Goal: Information Seeking & Learning: Learn about a topic

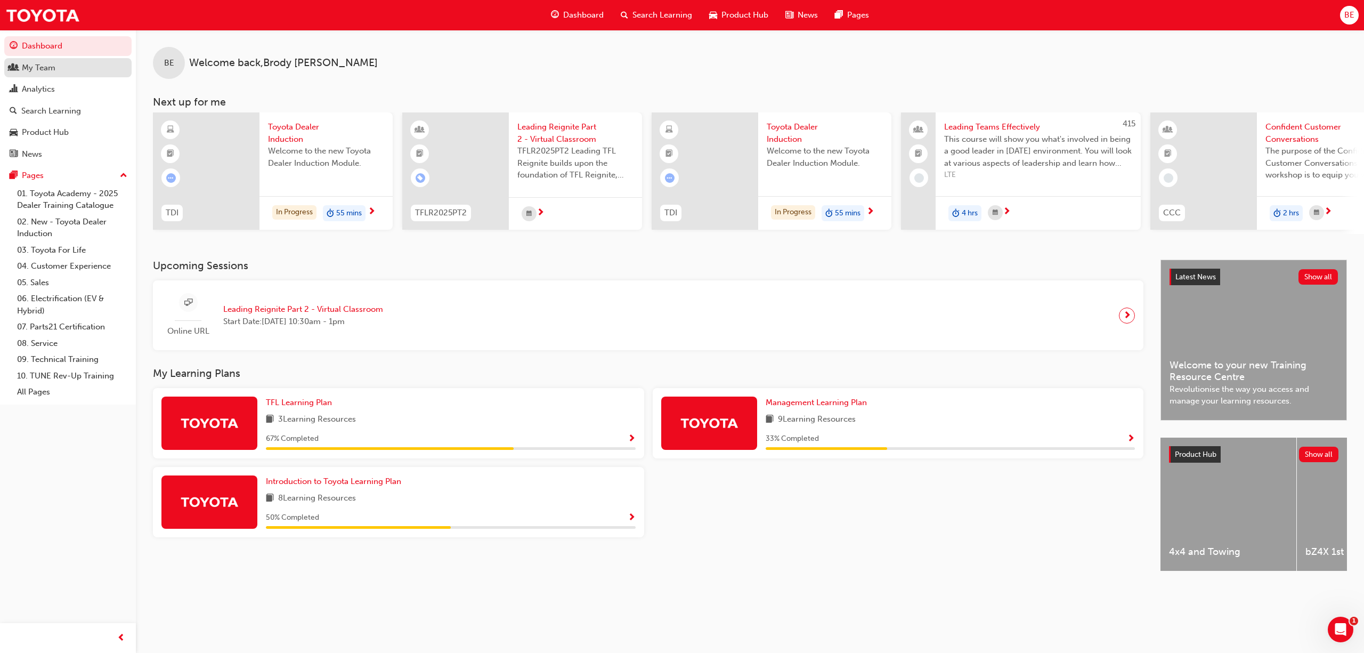
click at [40, 67] on div "My Team" at bounding box center [39, 68] width 34 height 12
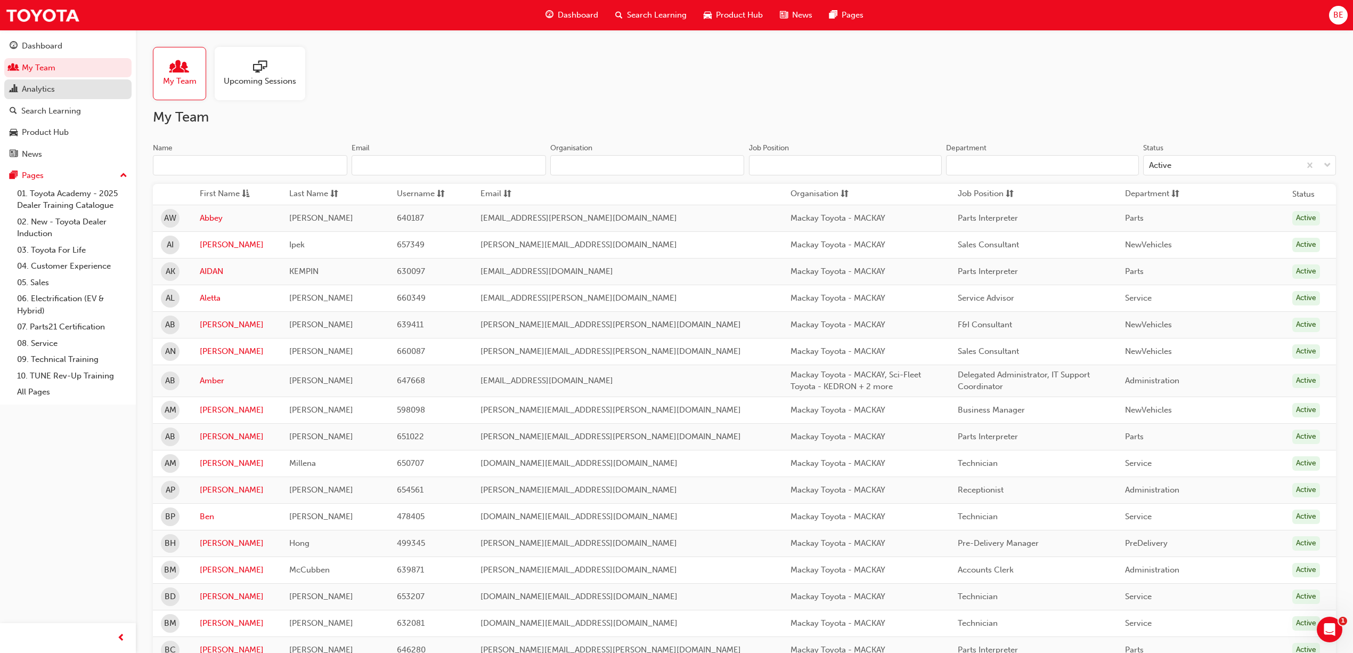
click at [50, 86] on div "Analytics" at bounding box center [38, 89] width 33 height 12
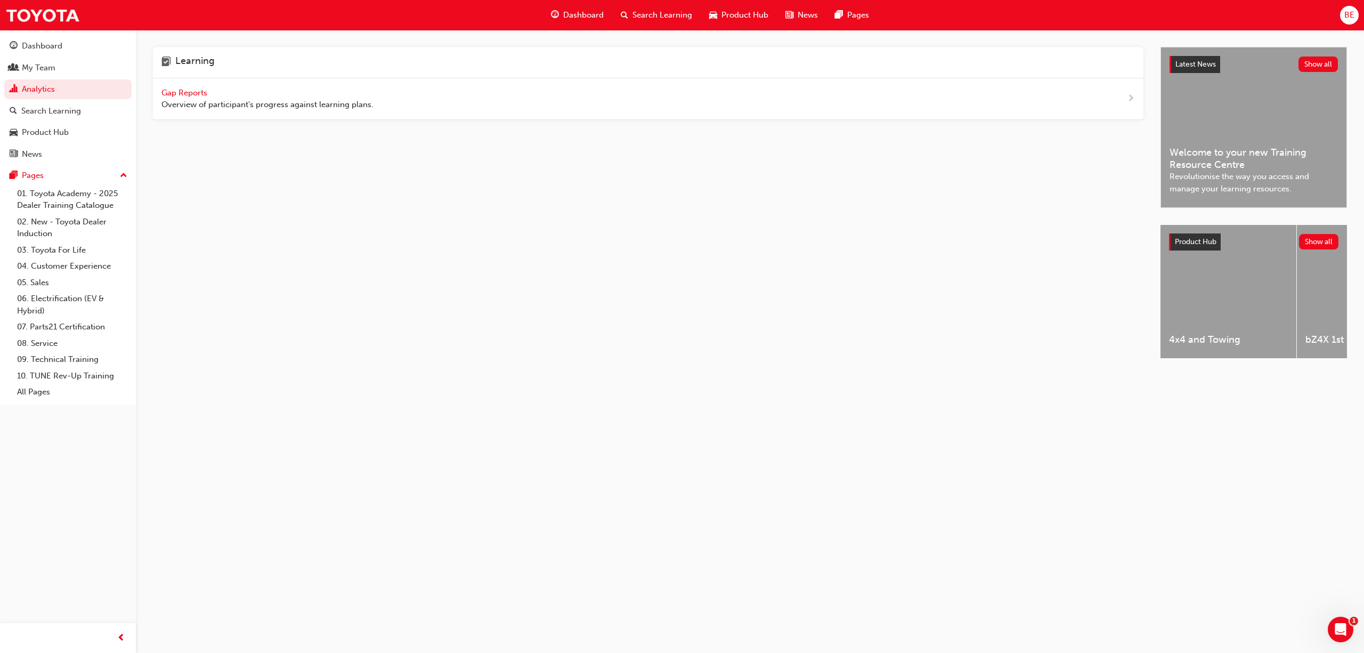
click at [179, 94] on span "Gap Reports" at bounding box center [185, 93] width 48 height 10
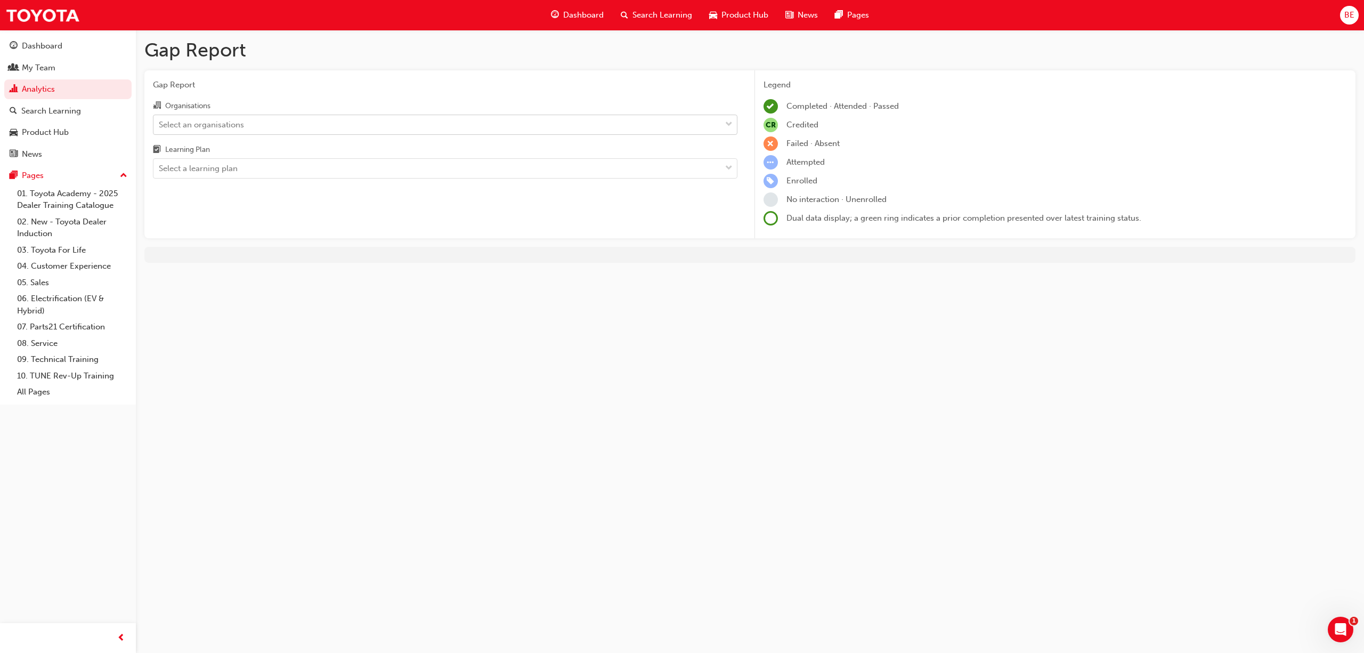
click at [278, 131] on div "Select an organisations" at bounding box center [436, 124] width 567 height 19
click at [160, 128] on input "Organisations Select an organisations" at bounding box center [159, 123] width 1 height 9
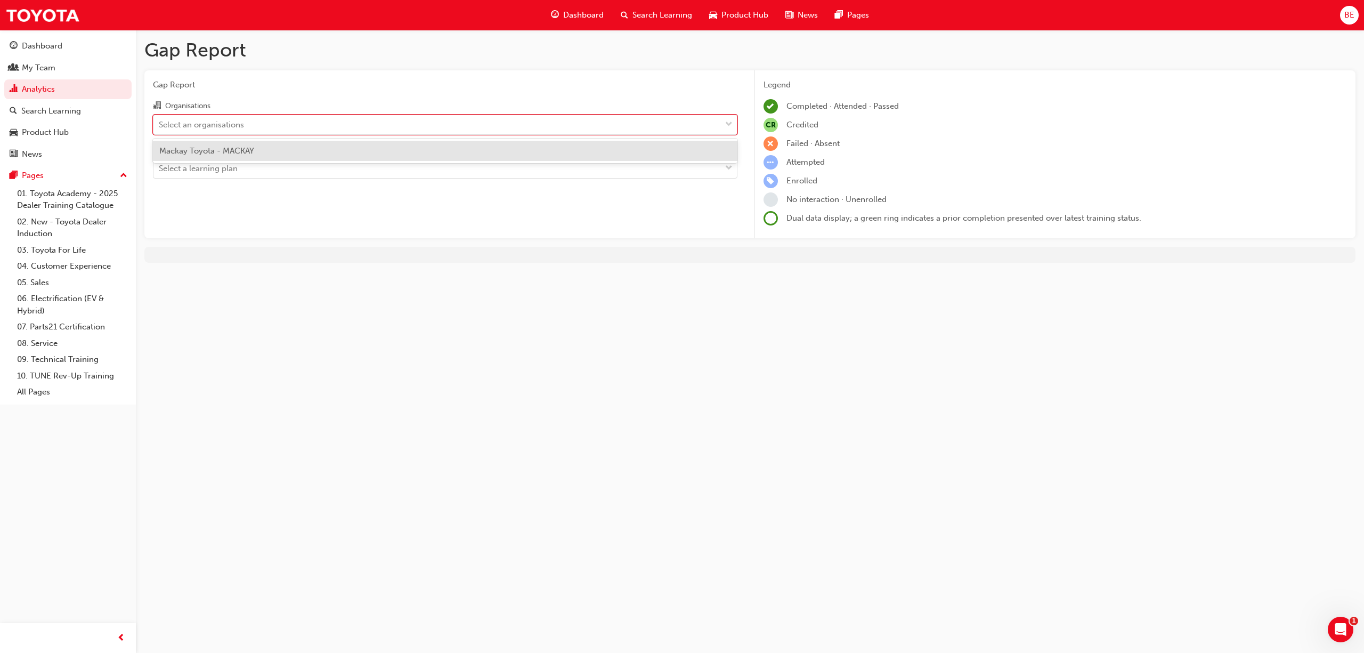
click at [231, 150] on span "Mackay Toyota - MACKAY" at bounding box center [206, 151] width 95 height 10
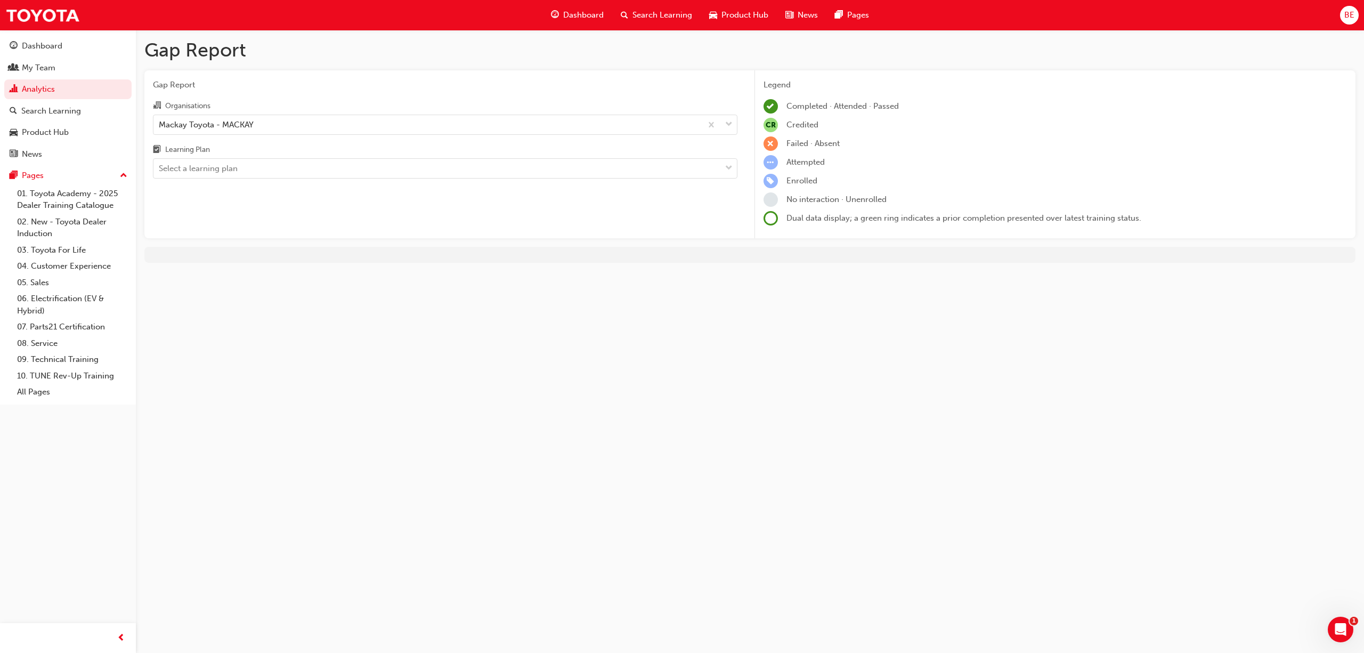
click at [282, 179] on div "Gap Report Organisations Mackay Toyota - MACKAY Learning Plan Select a learning…" at bounding box center [445, 154] width 602 height 168
click at [271, 173] on div "Select a learning plan" at bounding box center [436, 168] width 567 height 19
click at [160, 173] on input "Learning Plan Select a learning plan" at bounding box center [159, 168] width 1 height 9
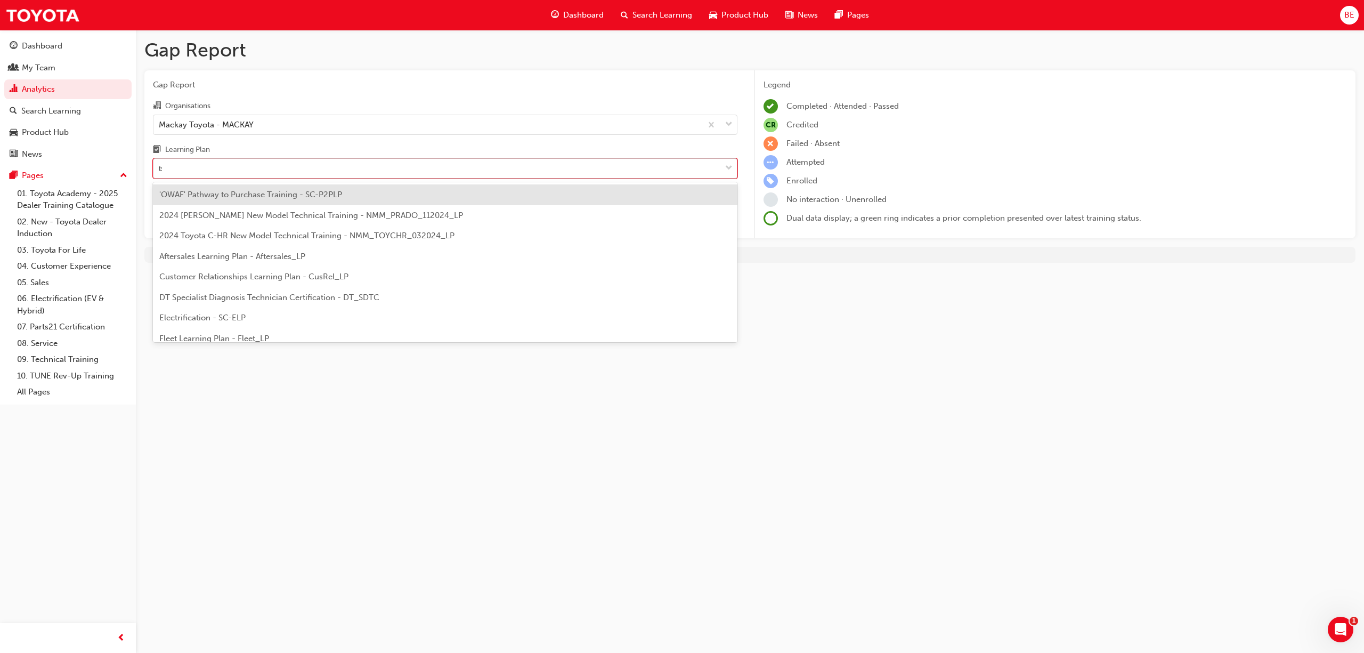
type input "tsa"
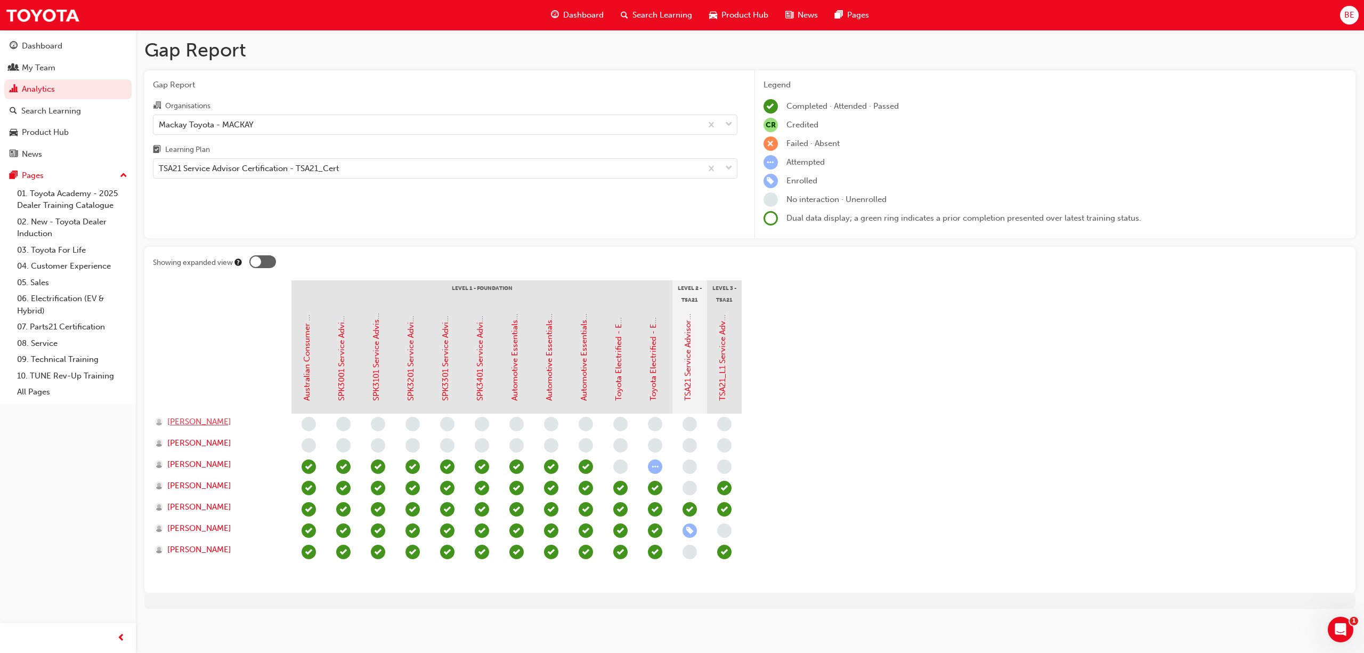
click at [183, 419] on span "[PERSON_NAME]" at bounding box center [199, 422] width 64 height 12
click at [408, 171] on div "TSA21 Service Advisor Certification - TSA21_Cert" at bounding box center [427, 168] width 548 height 19
click at [160, 171] on input "Learning Plan TSA21 Service Advisor Certification - TSA21_Cert" at bounding box center [159, 168] width 1 height 9
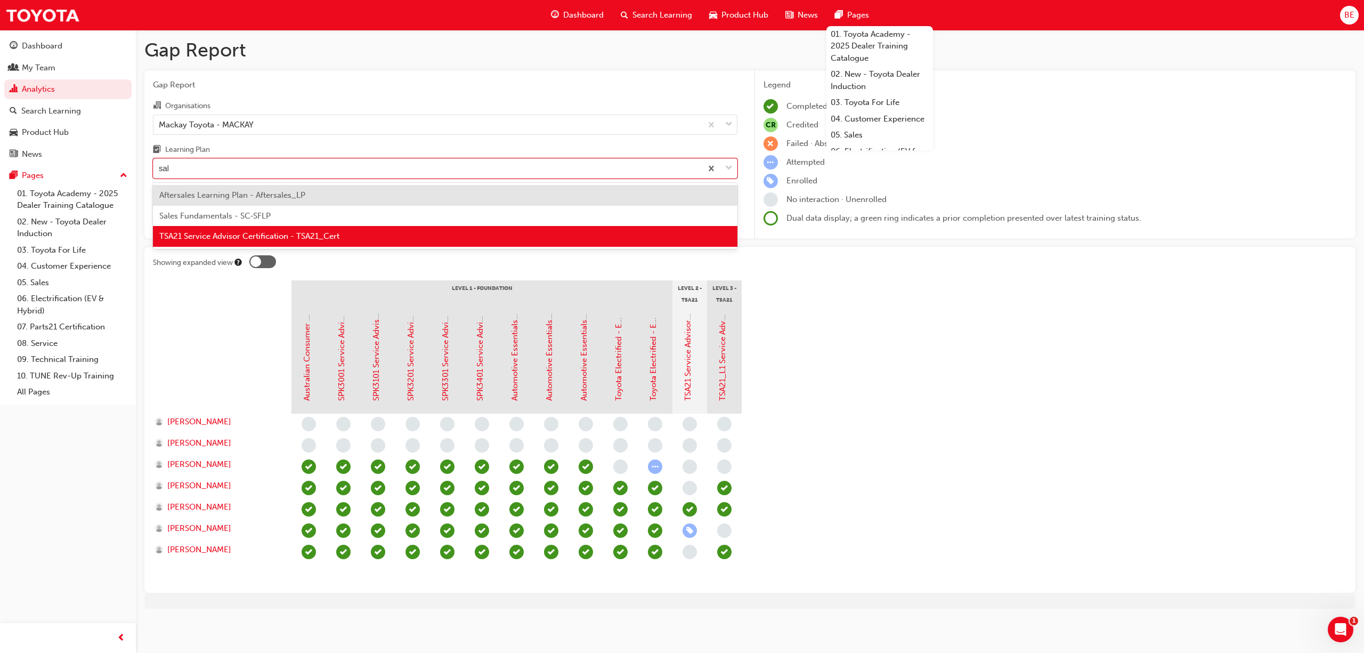
type input "sales"
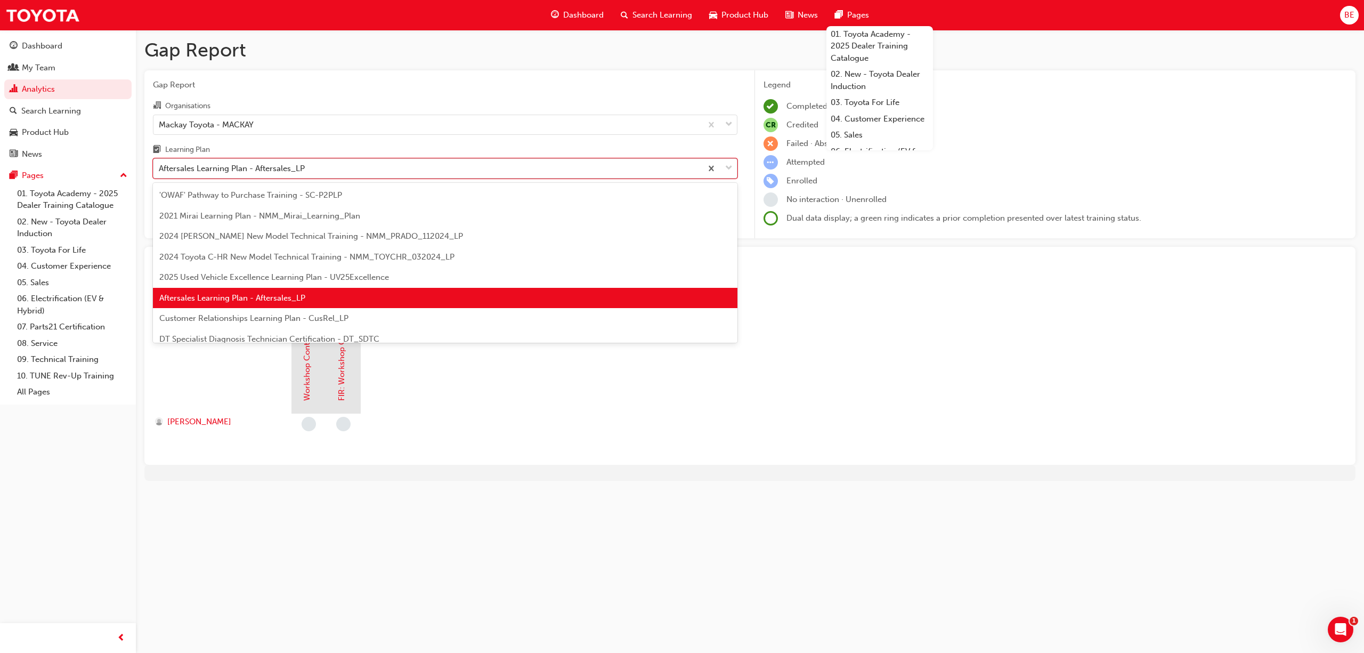
click at [327, 162] on div "Aftersales Learning Plan - Aftersales_LP" at bounding box center [427, 168] width 548 height 19
click at [160, 164] on input "Learning Plan option Aftersales Learning Plan - Aftersales_LP, selected. option…" at bounding box center [159, 168] width 1 height 9
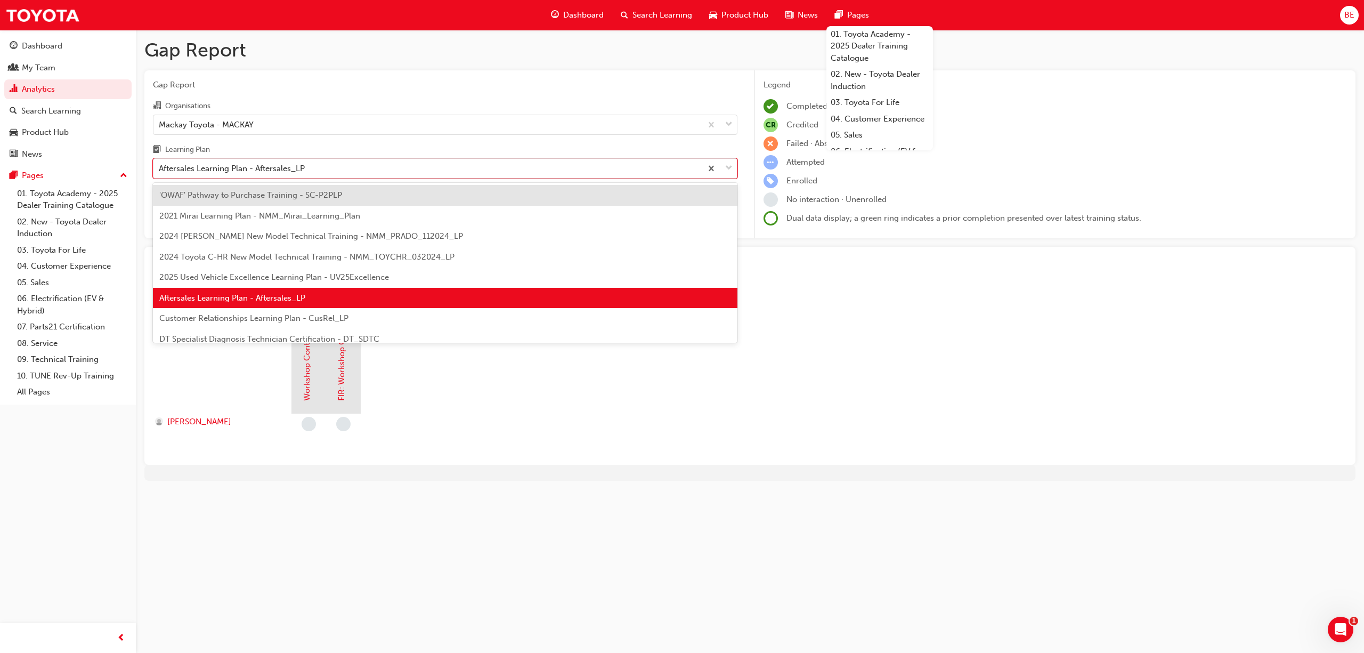
click at [264, 197] on span "'OWAF' Pathway to Purchase Training - SC-P2PLP" at bounding box center [250, 195] width 183 height 10
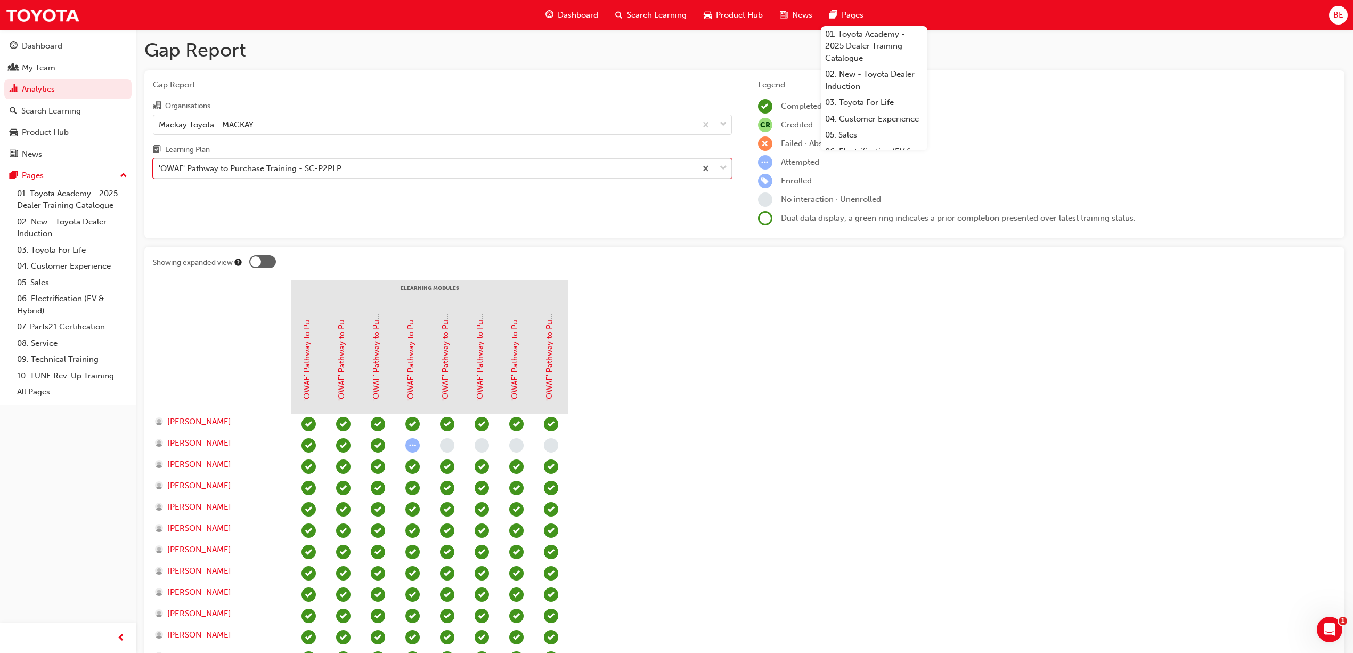
scroll to position [94, 0]
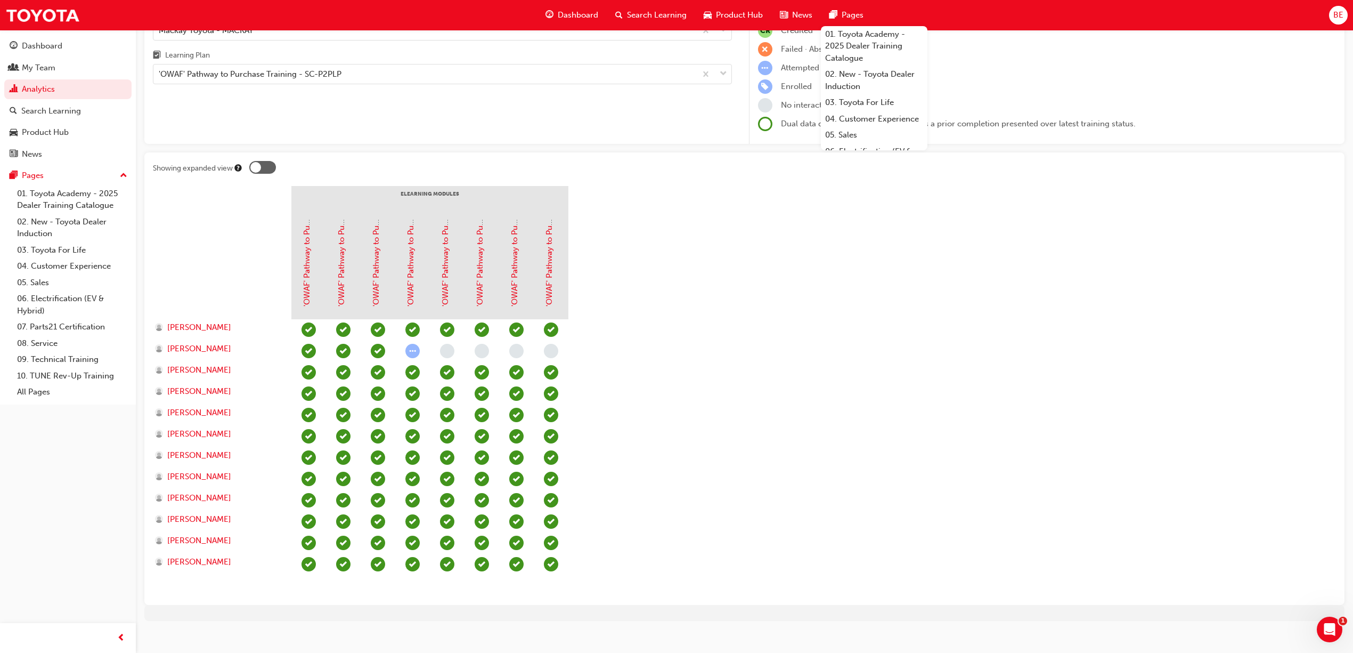
click at [674, 324] on section "eLearning Modules 'OWAF' Pathway to Purchase - Introduction to the Training Pro…" at bounding box center [744, 391] width 1183 height 410
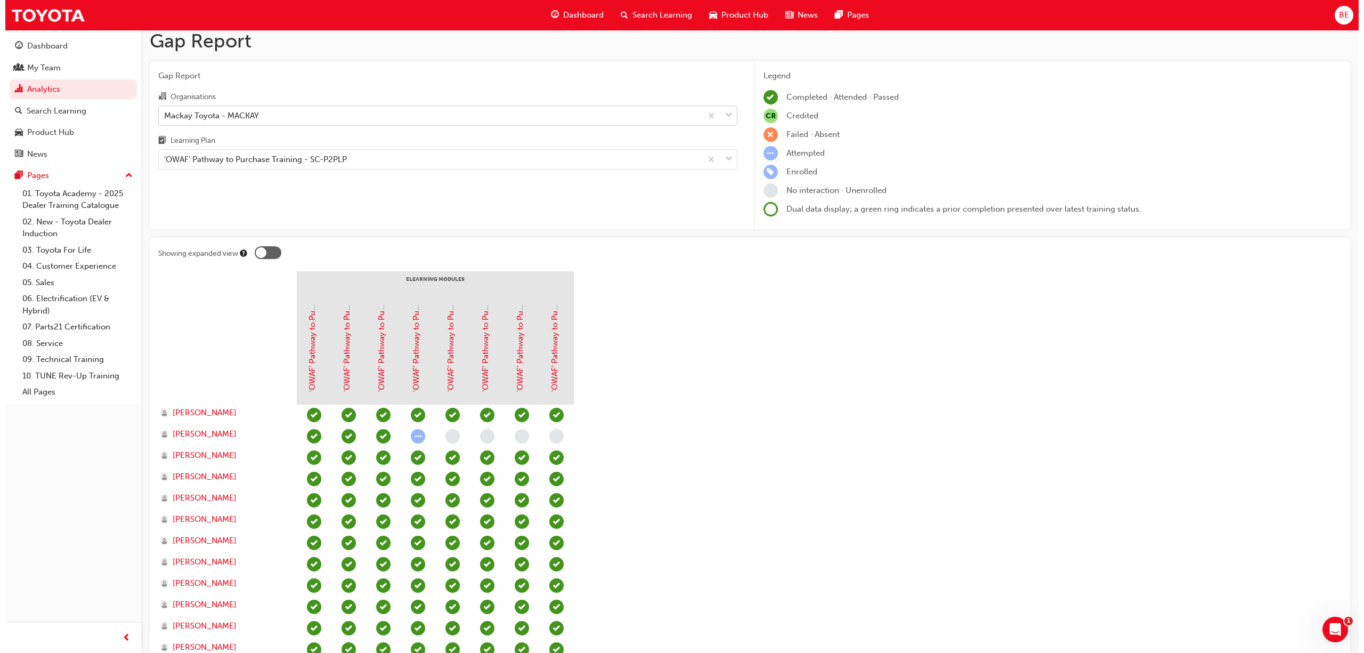
scroll to position [0, 0]
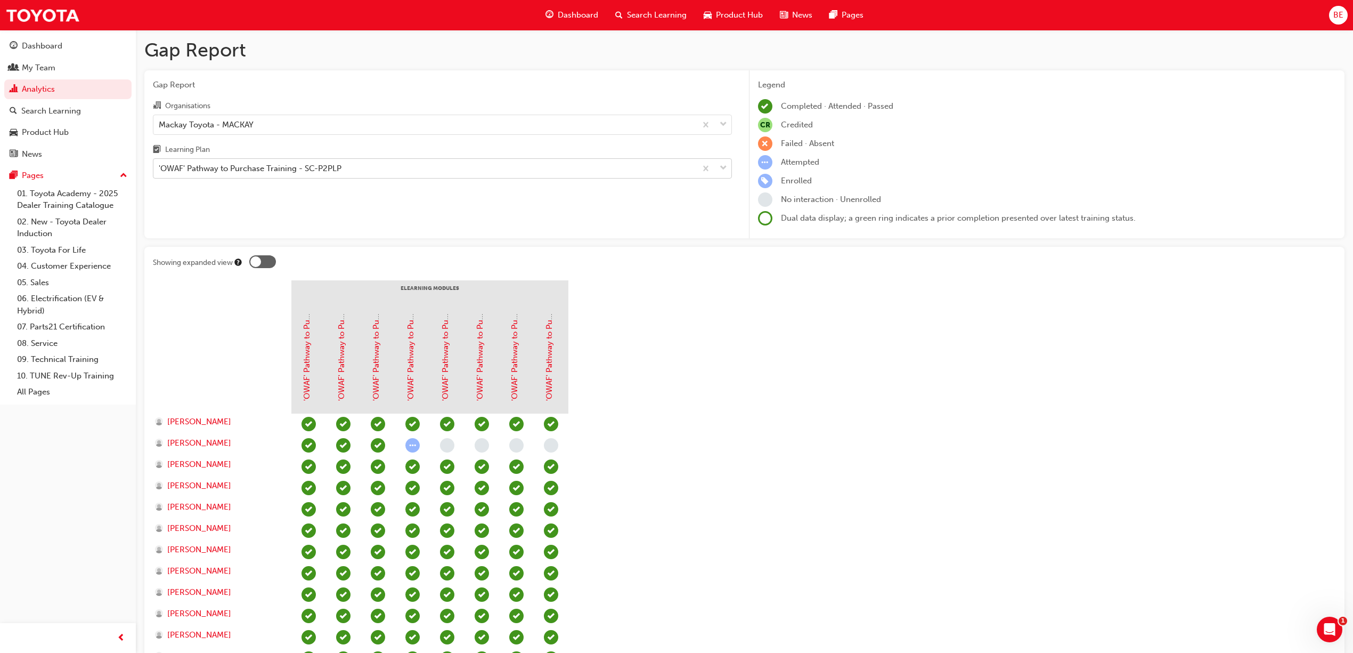
click at [378, 173] on div "'OWAF' Pathway to Purchase Training - SC-P2PLP" at bounding box center [424, 168] width 543 height 19
click at [160, 173] on input "Learning Plan 'OWAF' Pathway to Purchase Training - SC-P2PLP" at bounding box center [159, 168] width 1 height 9
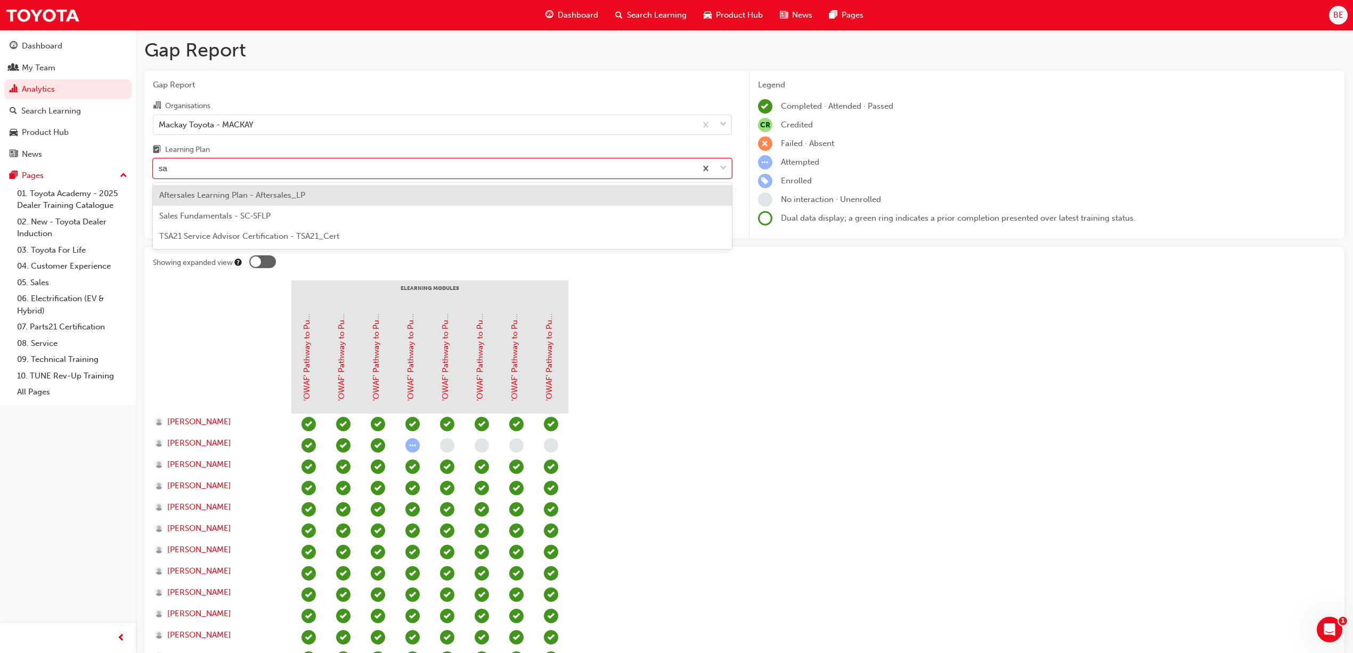
type input "s"
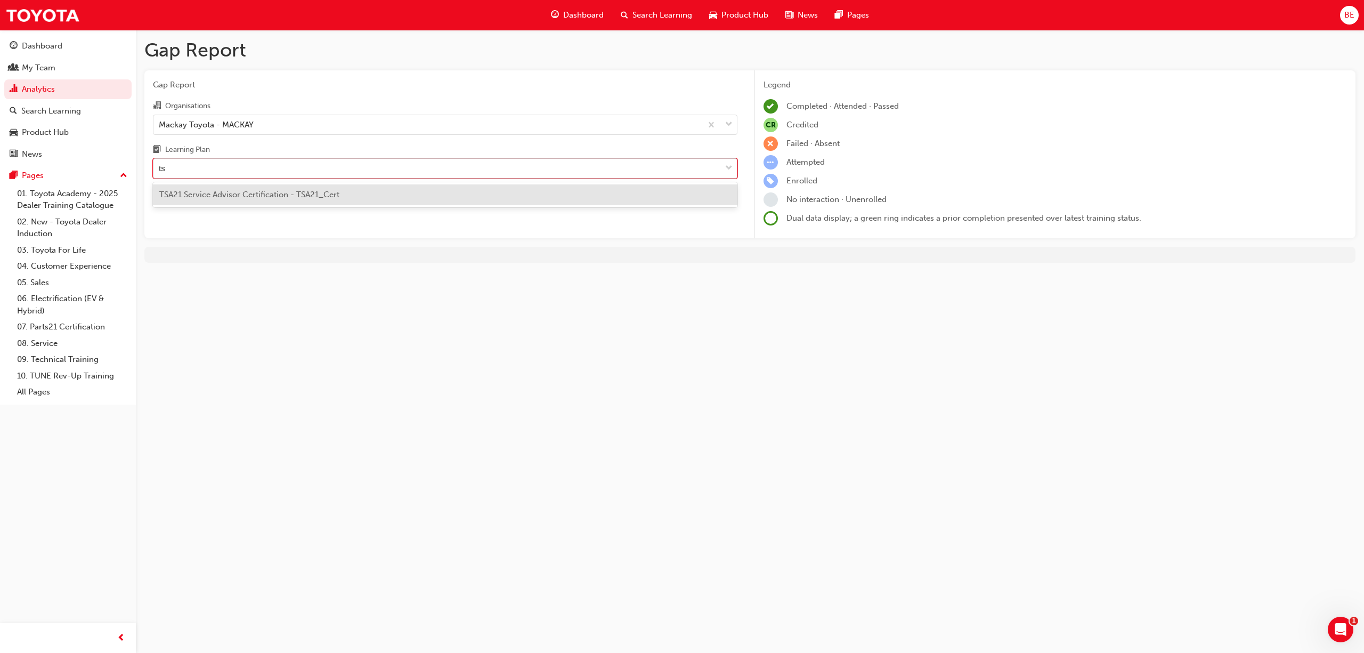
type input "tsa"
click at [198, 199] on span "TSA21 Service Advisor Certification - TSA21_Cert" at bounding box center [249, 195] width 180 height 10
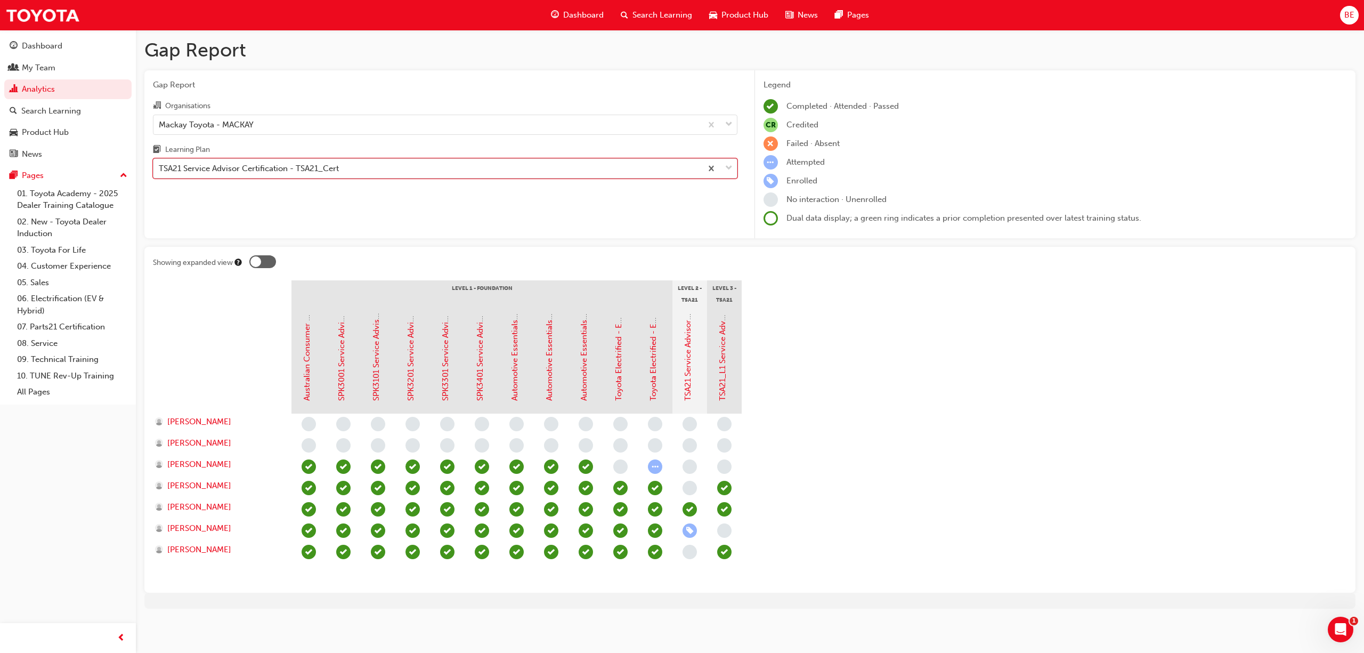
click at [387, 169] on div "TSA21 Service Advisor Certification - TSA21_Cert" at bounding box center [427, 168] width 548 height 19
click at [160, 169] on input "Learning Plan option TSA21 Service Advisor Certification - TSA21_Cert, selected…" at bounding box center [159, 168] width 1 height 9
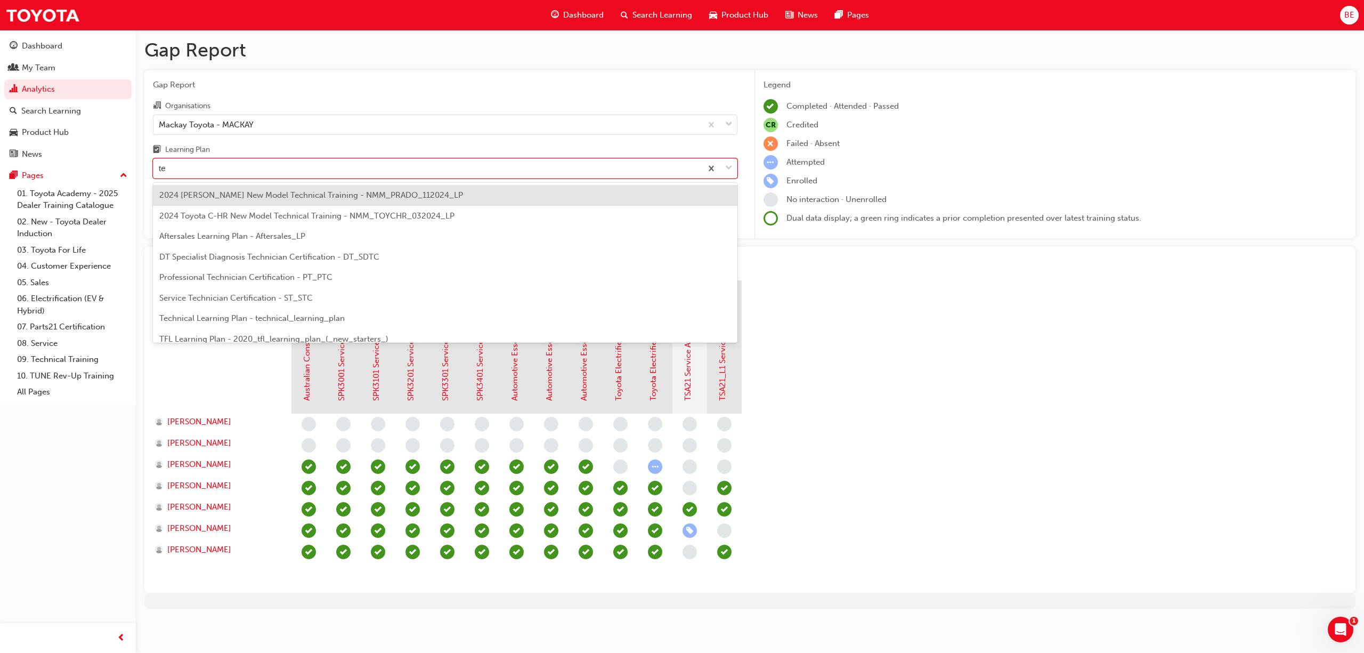
type input "t"
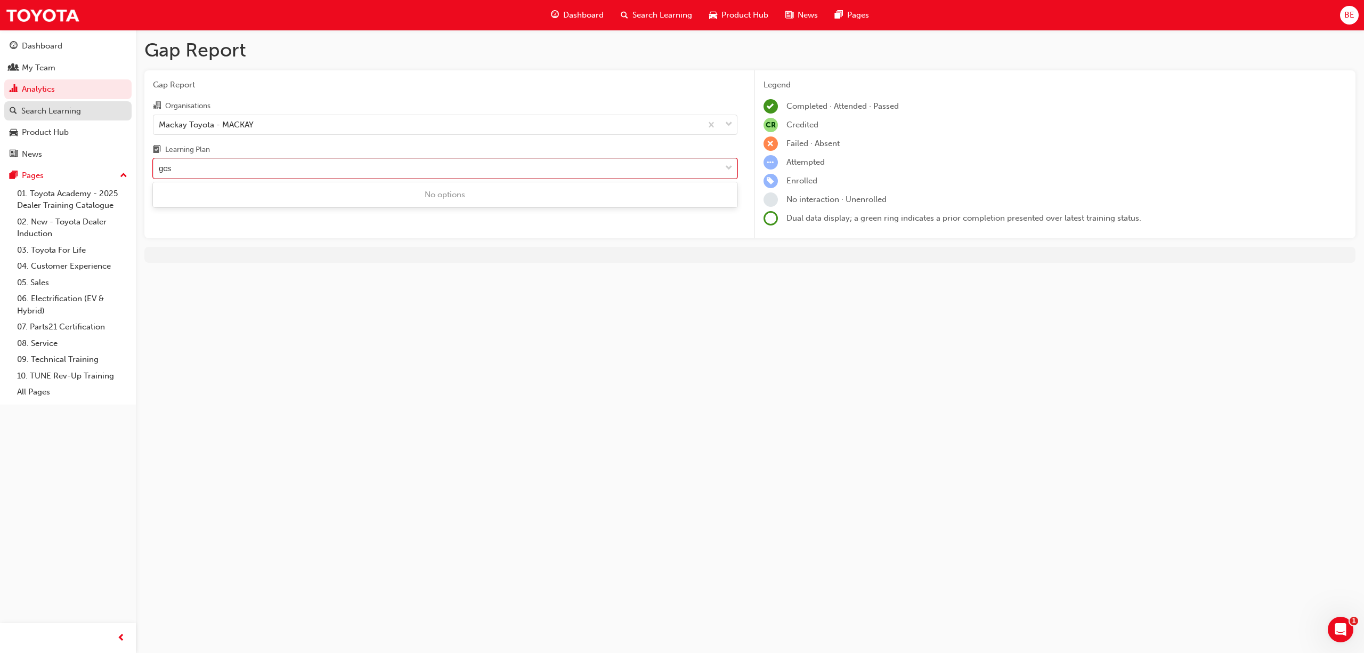
type input "gcs"
click at [84, 110] on div "Search Learning" at bounding box center [68, 110] width 117 height 13
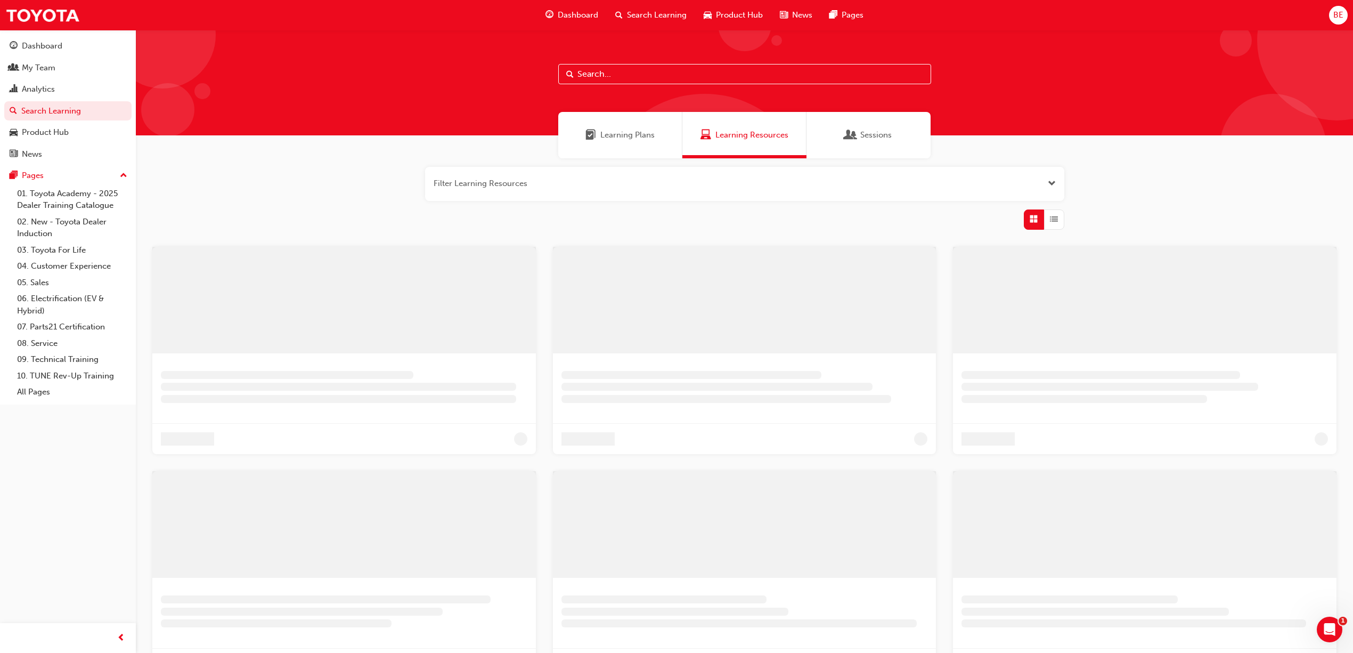
click at [752, 141] on span "Learning Resources" at bounding box center [752, 135] width 73 height 12
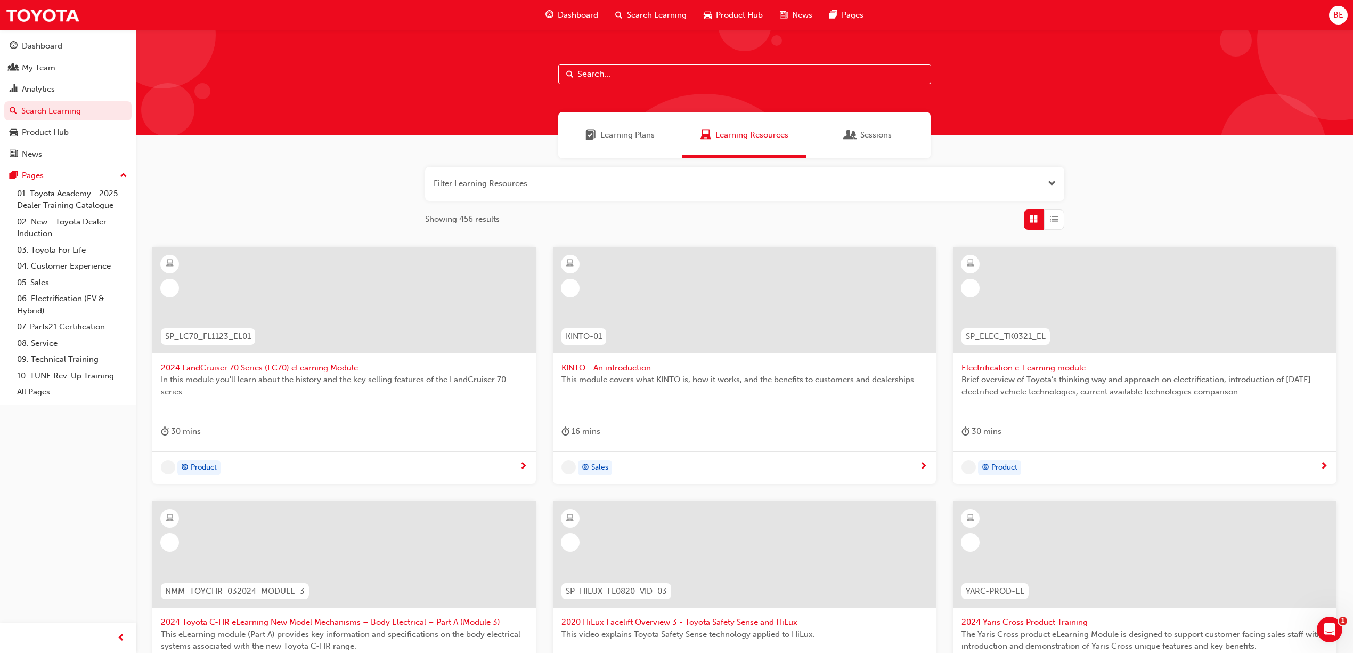
click at [620, 77] on input "text" at bounding box center [744, 74] width 373 height 20
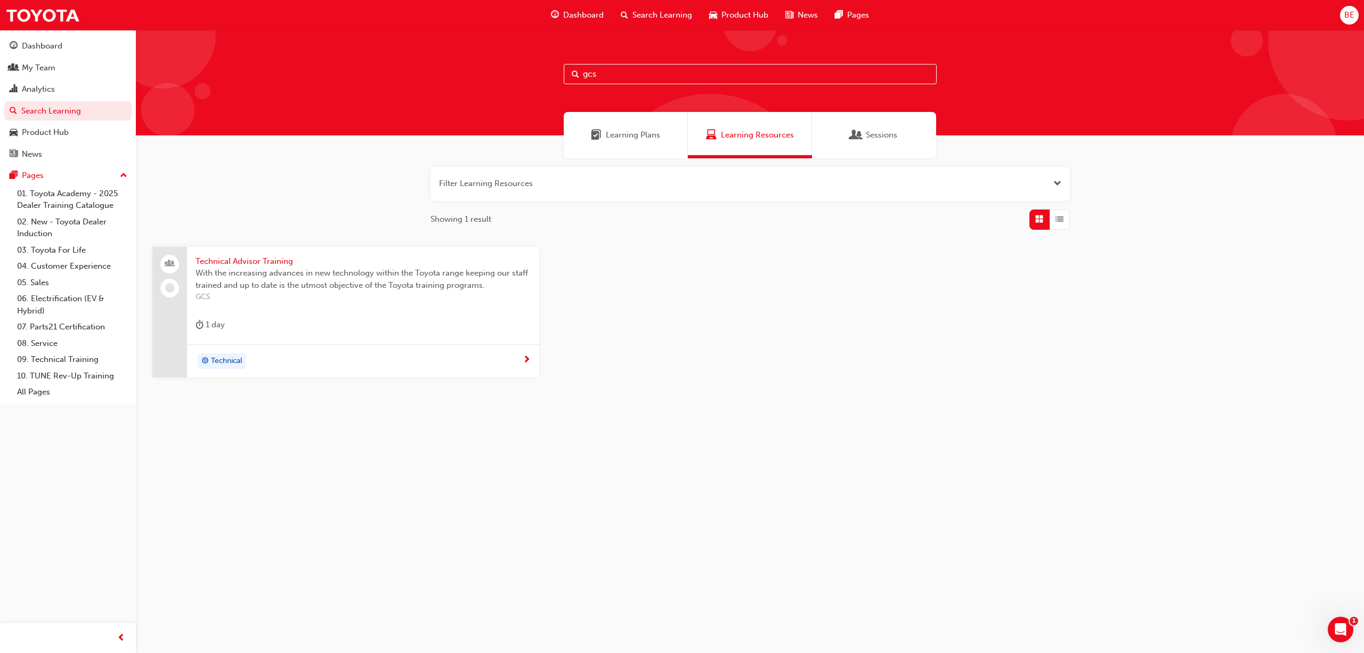
type input "gcs"
click at [274, 263] on span "Technical Advisor Training" at bounding box center [363, 261] width 335 height 12
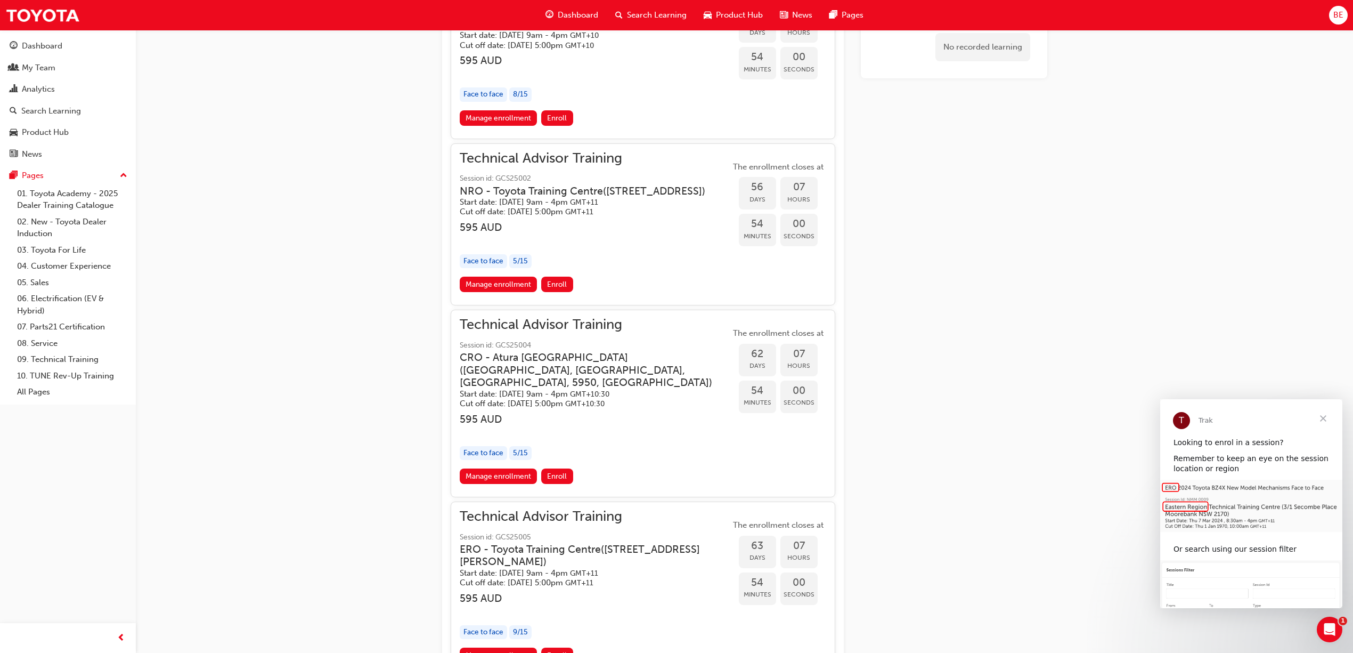
scroll to position [1033, 0]
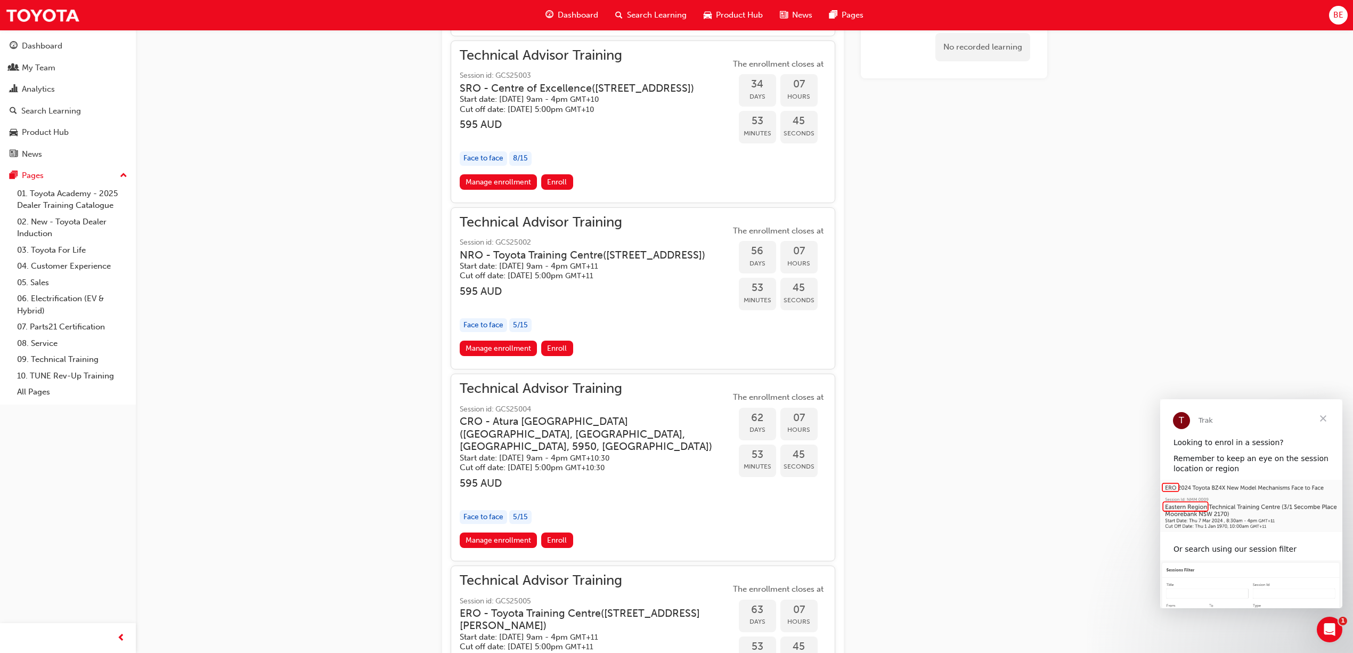
click at [516, 261] on h3 "NRO - [GEOGRAPHIC_DATA] ( [STREET_ADDRESS] )" at bounding box center [583, 255] width 246 height 12
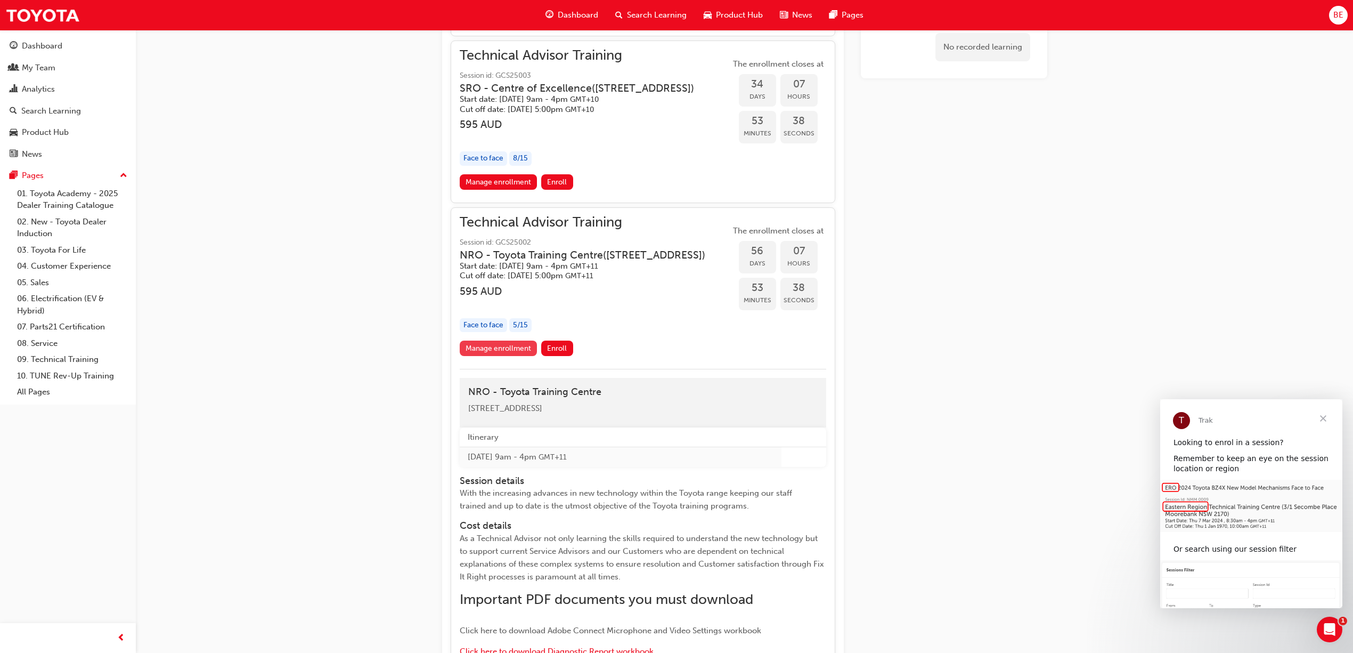
click at [506, 356] on link "Manage enrollment" at bounding box center [499, 347] width 78 height 15
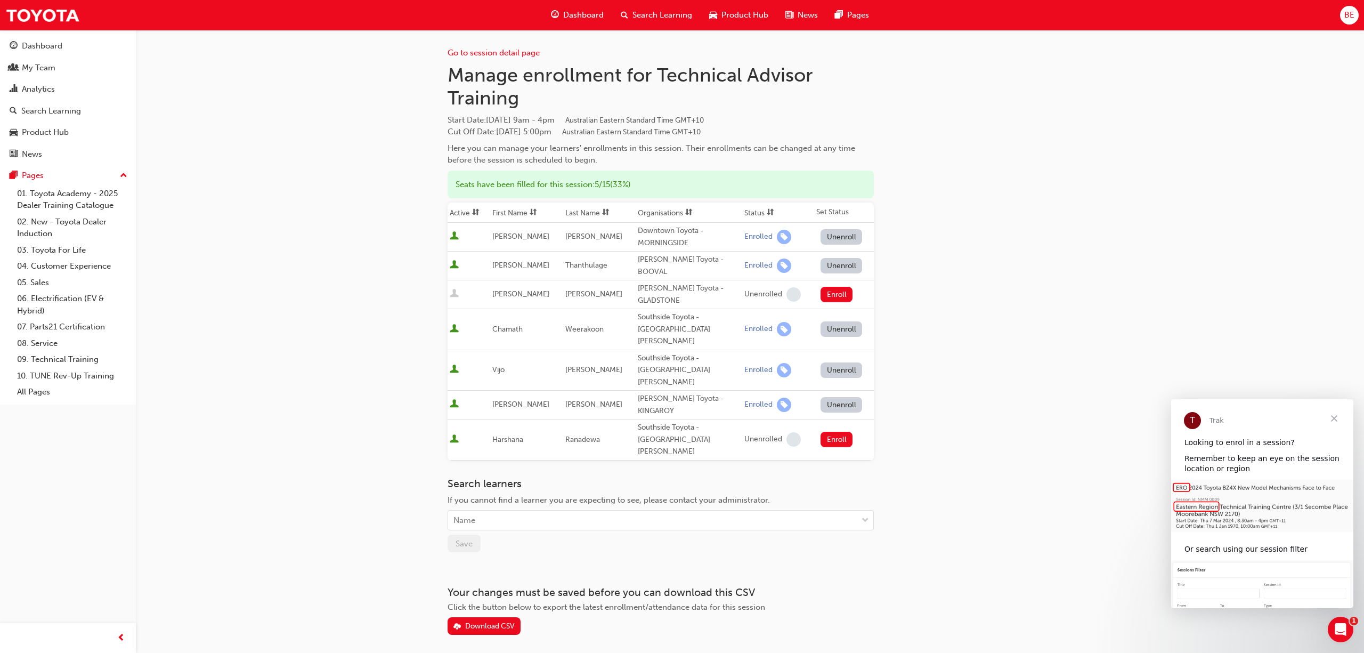
click at [1336, 423] on span "Close" at bounding box center [1334, 418] width 38 height 38
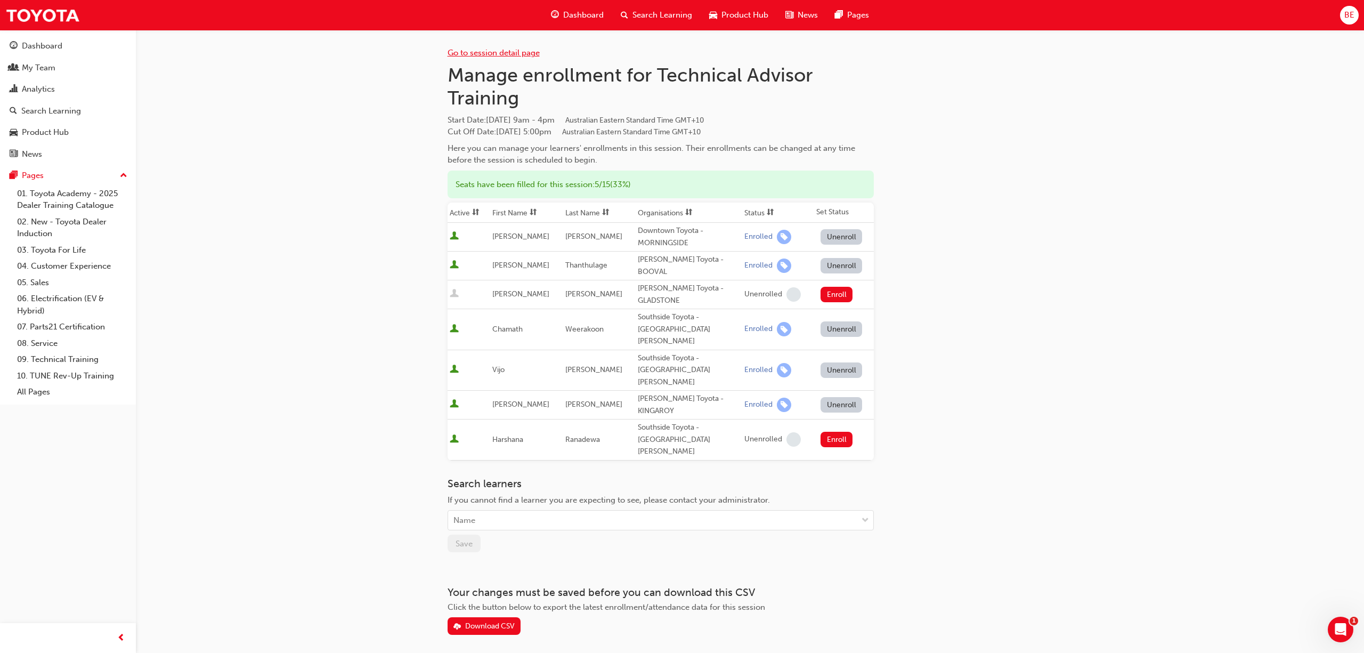
click at [505, 56] on link "Go to session detail page" at bounding box center [494, 53] width 92 height 10
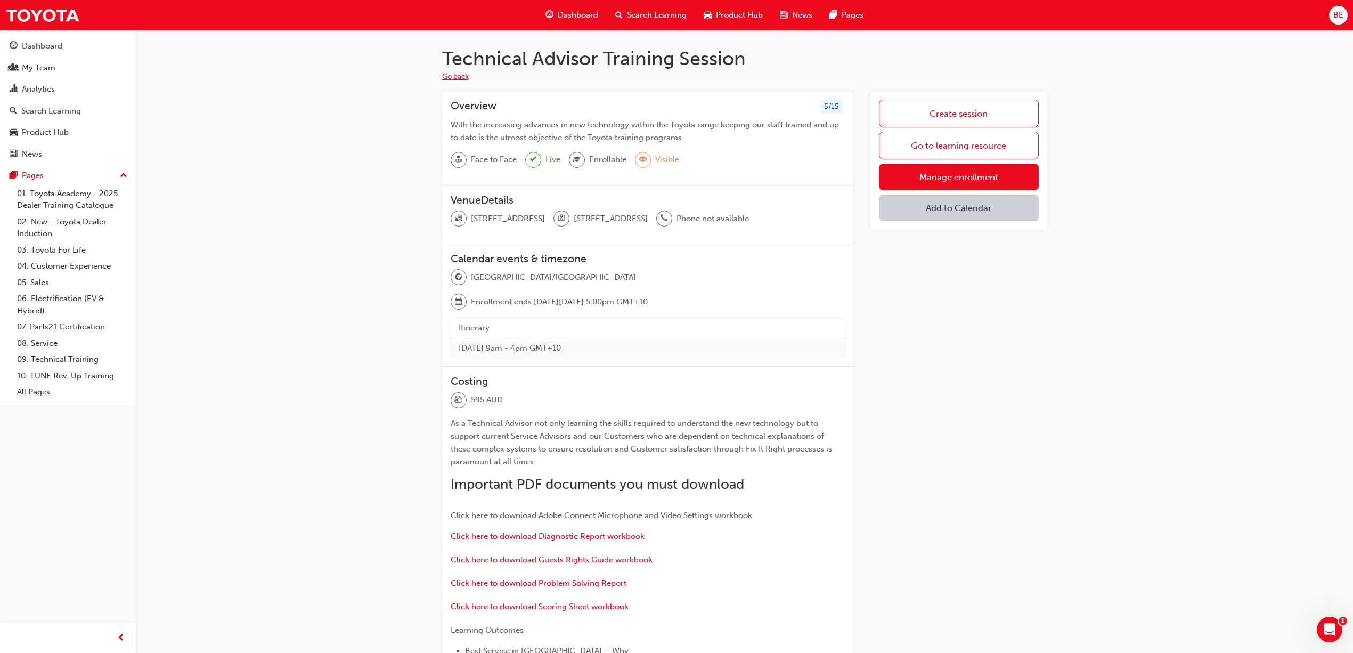
click at [454, 78] on button "Go back" at bounding box center [455, 77] width 27 height 12
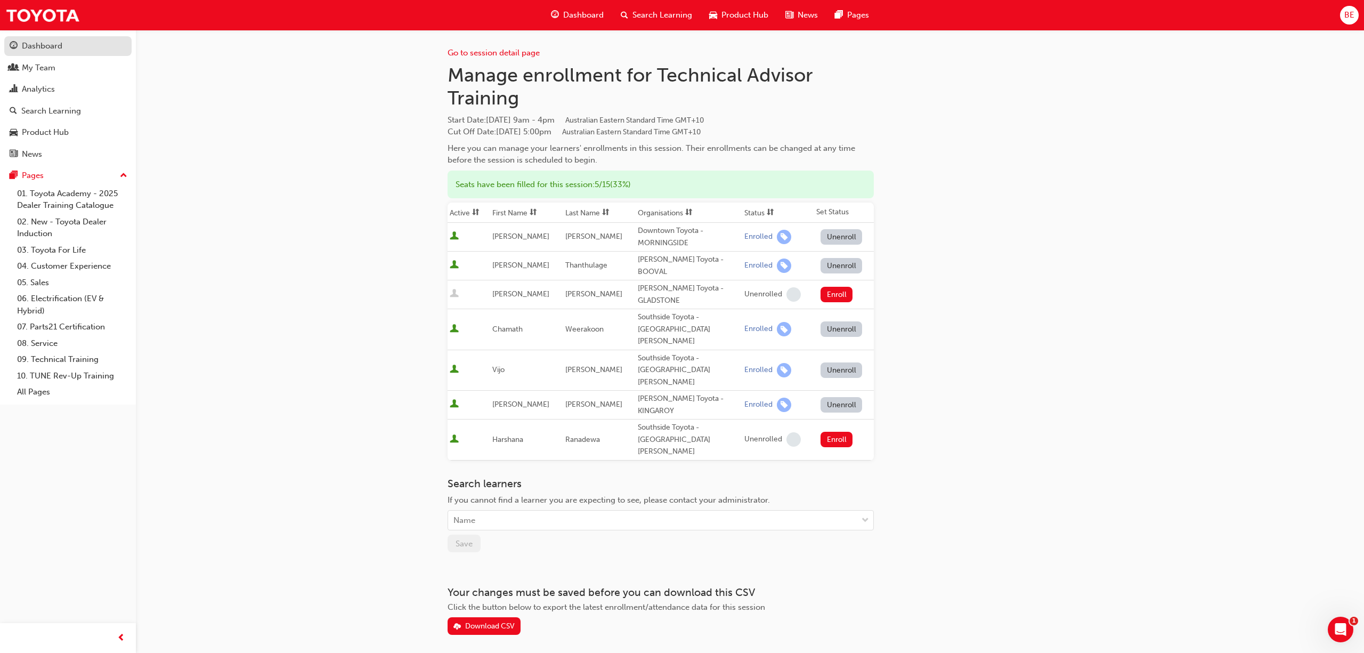
click at [70, 47] on div "Dashboard" at bounding box center [68, 45] width 117 height 13
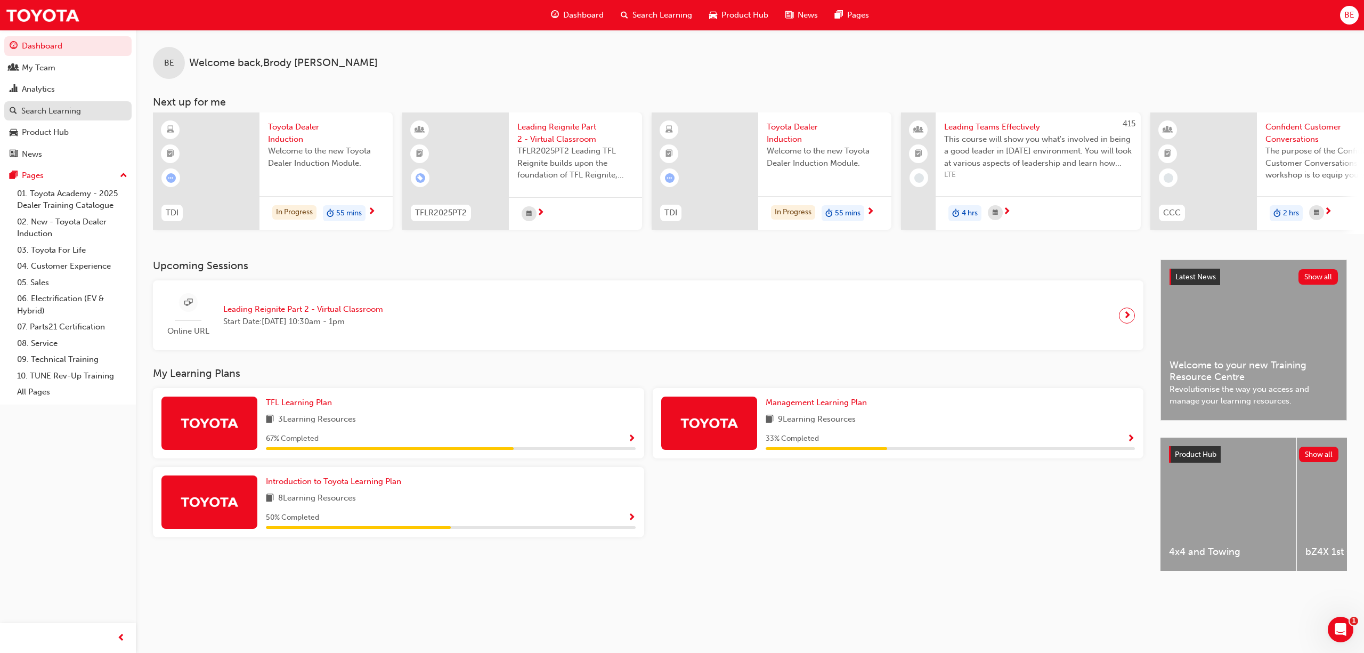
click at [54, 111] on div "Search Learning" at bounding box center [51, 111] width 60 height 12
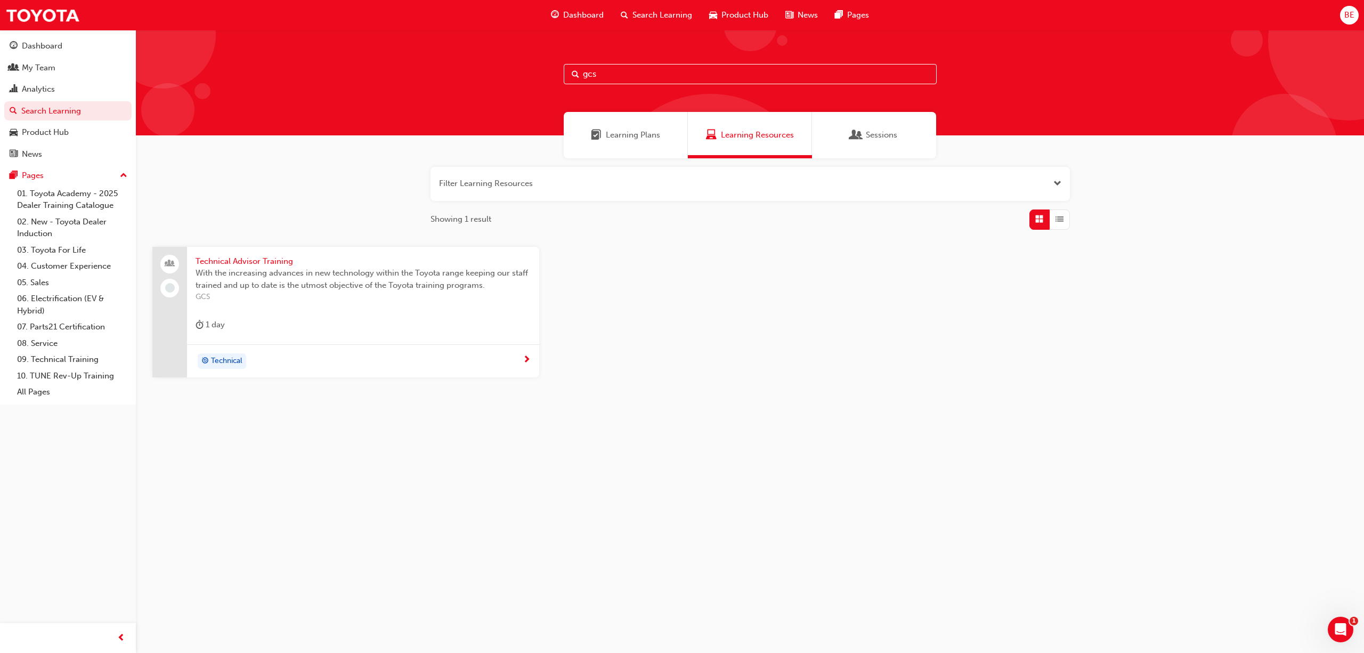
drag, startPoint x: 588, startPoint y: 72, endPoint x: 544, endPoint y: 79, distance: 45.3
click at [544, 79] on div "gcs" at bounding box center [750, 83] width 1228 height 106
drag, startPoint x: 612, startPoint y: 79, endPoint x: 561, endPoint y: 79, distance: 50.6
click at [561, 79] on div "gcs" at bounding box center [750, 83] width 1228 height 106
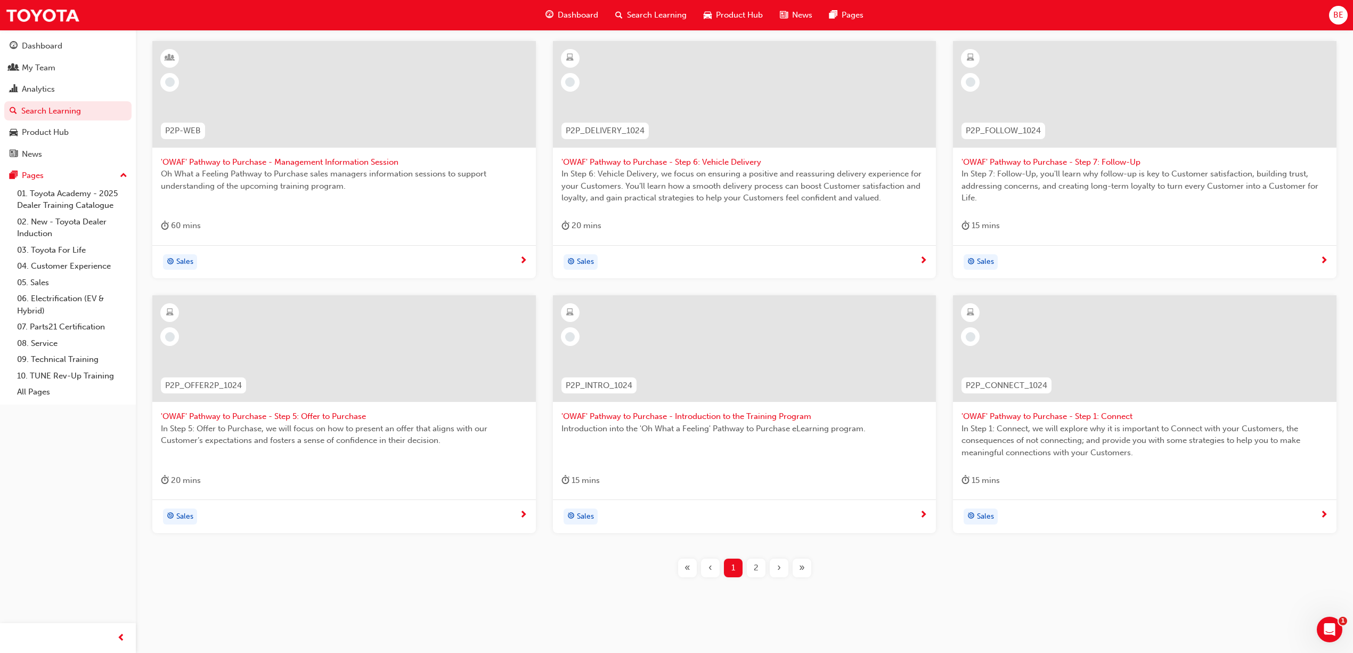
scroll to position [215, 0]
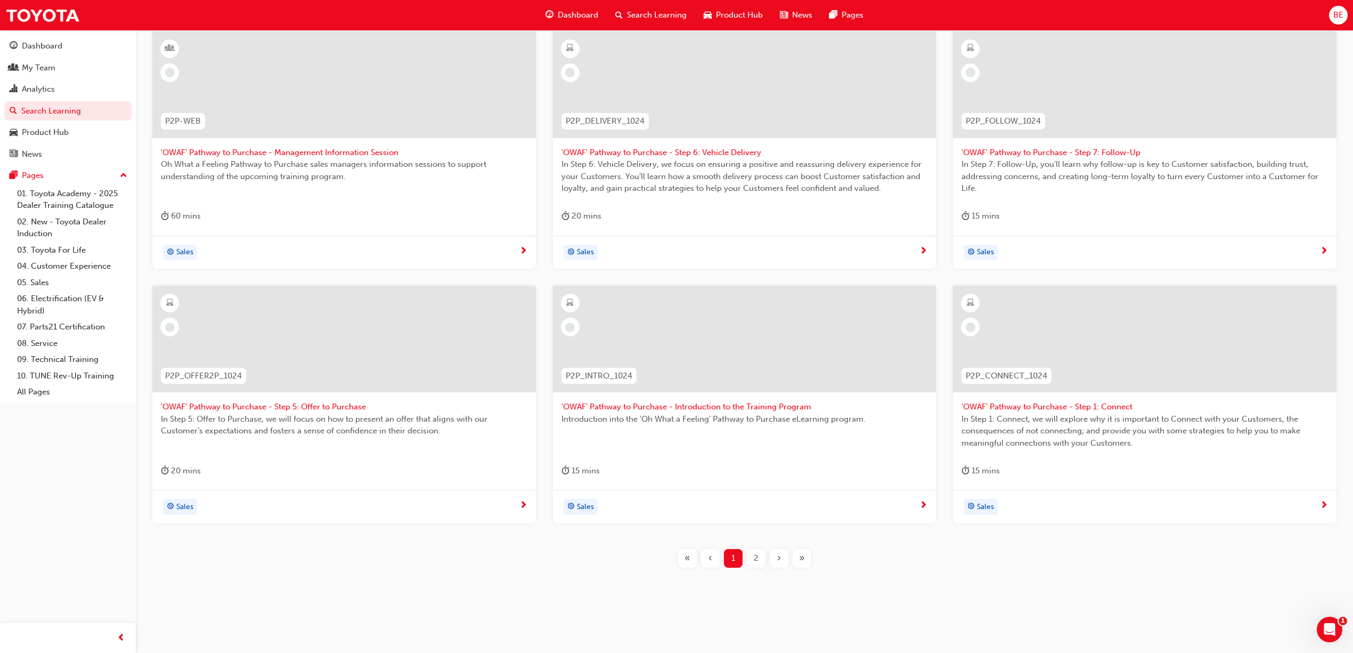
type input "owaf"
click at [757, 561] on span "2" at bounding box center [756, 558] width 5 height 12
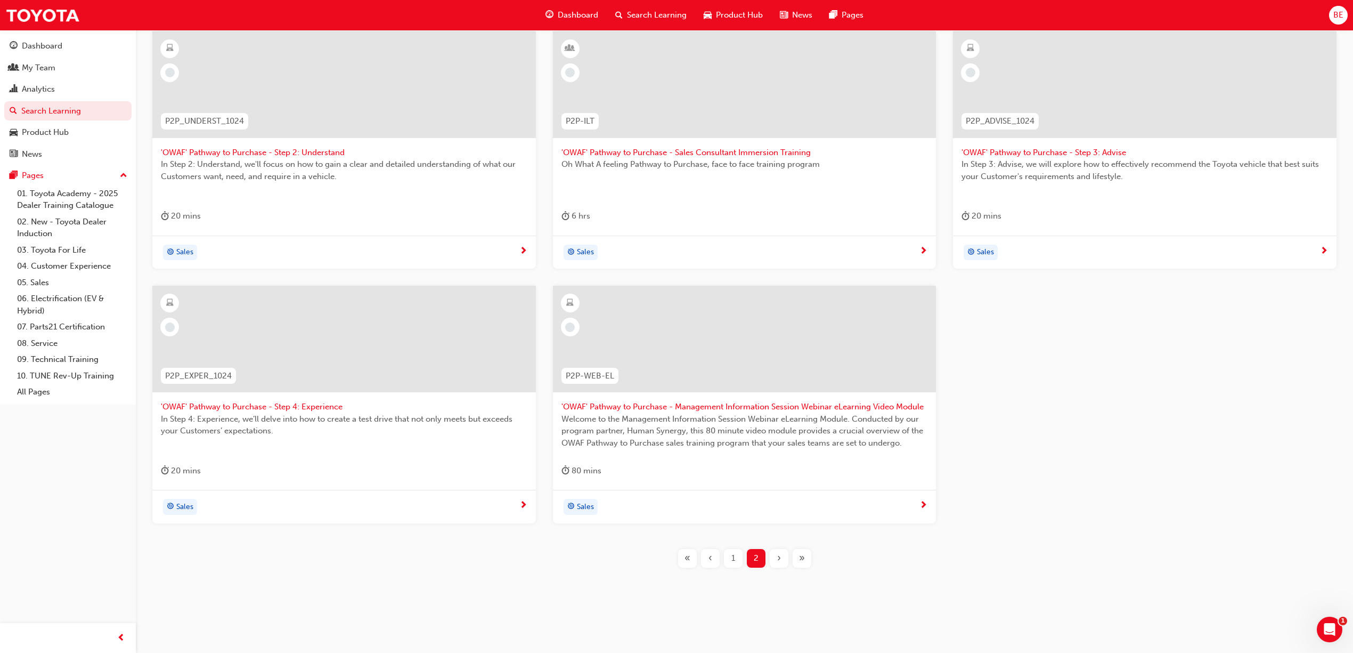
scroll to position [26, 0]
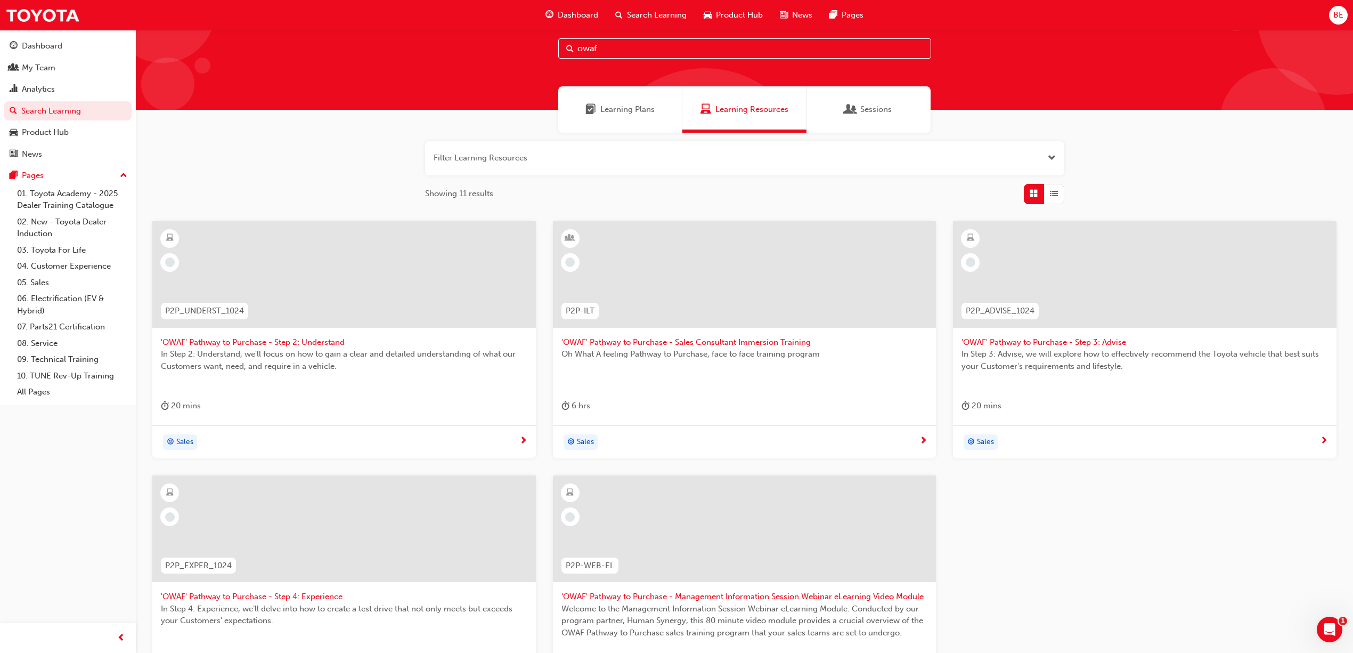
click at [709, 345] on span "'OWAF' Pathway to Purchase - Sales Consultant Immersion Training" at bounding box center [745, 342] width 367 height 12
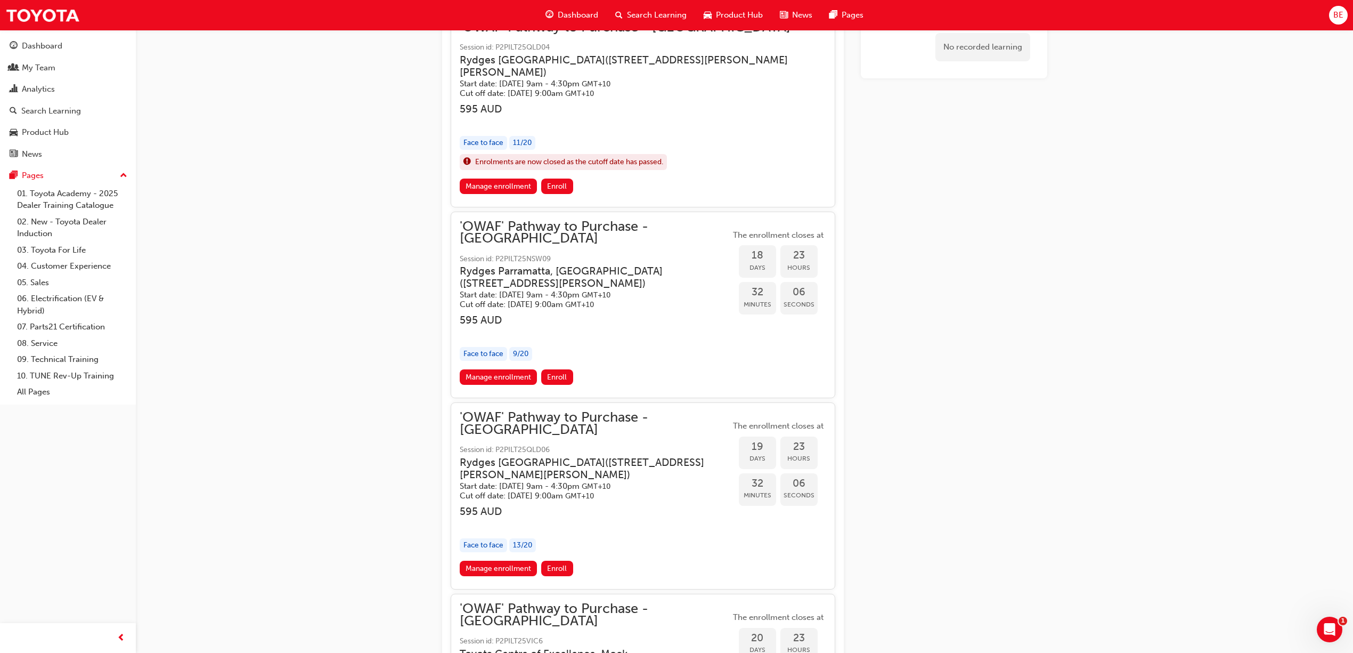
scroll to position [1244, 0]
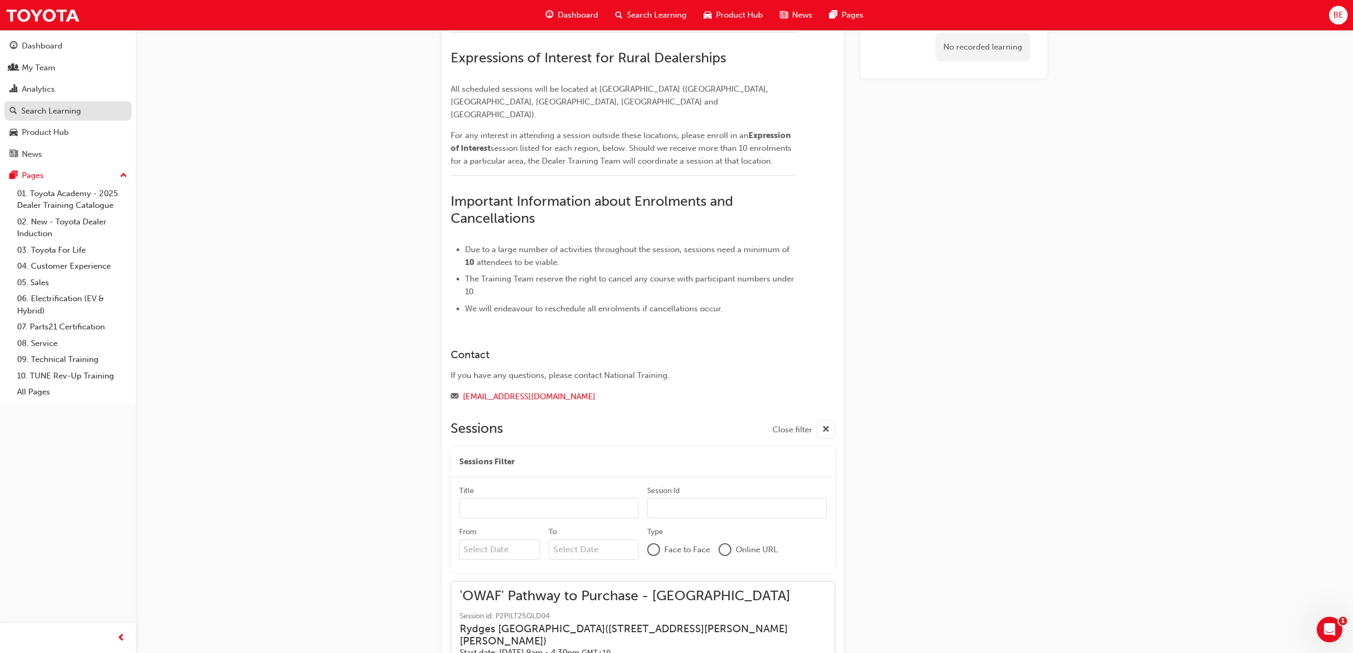
click at [46, 112] on div "Search Learning" at bounding box center [51, 111] width 60 height 12
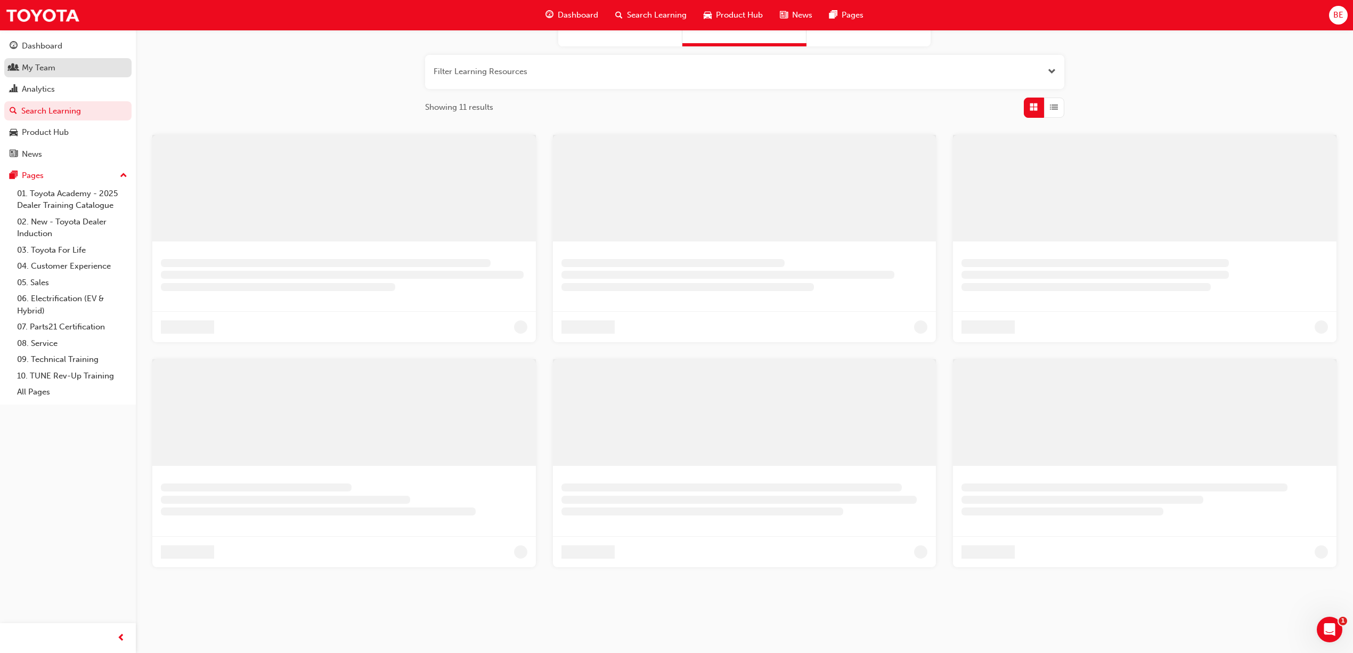
scroll to position [215, 0]
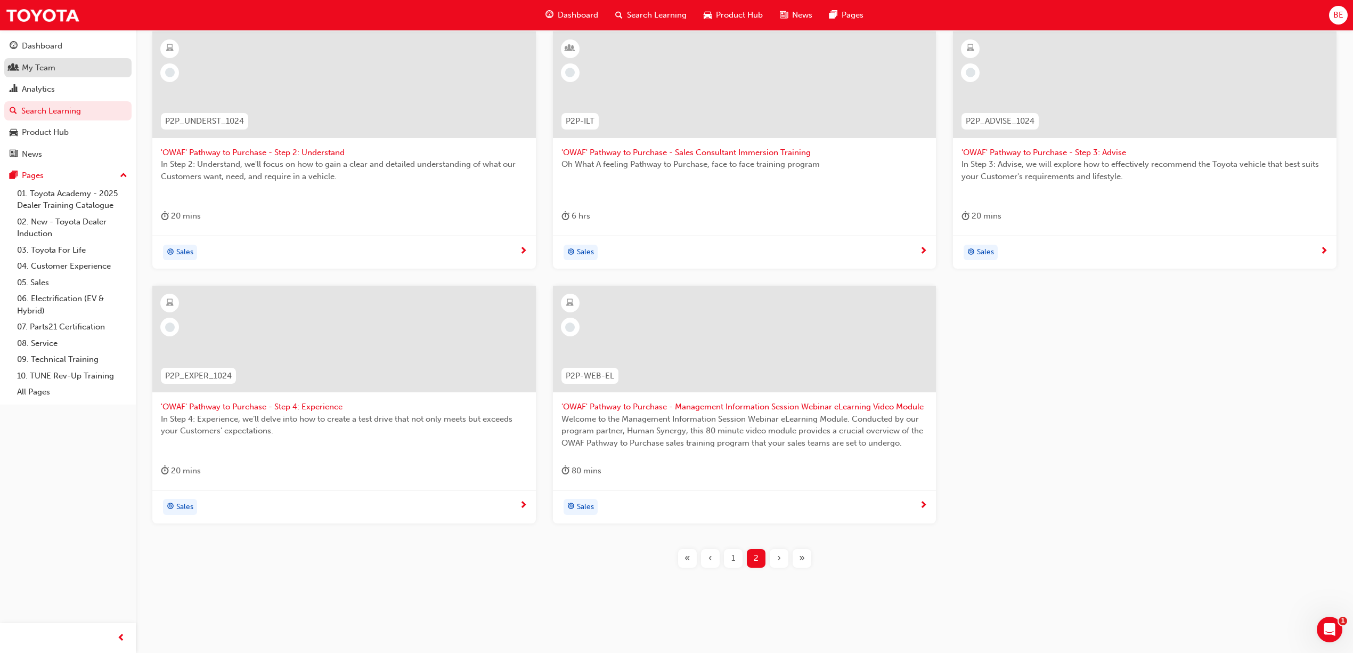
click at [42, 69] on div "My Team" at bounding box center [39, 68] width 34 height 12
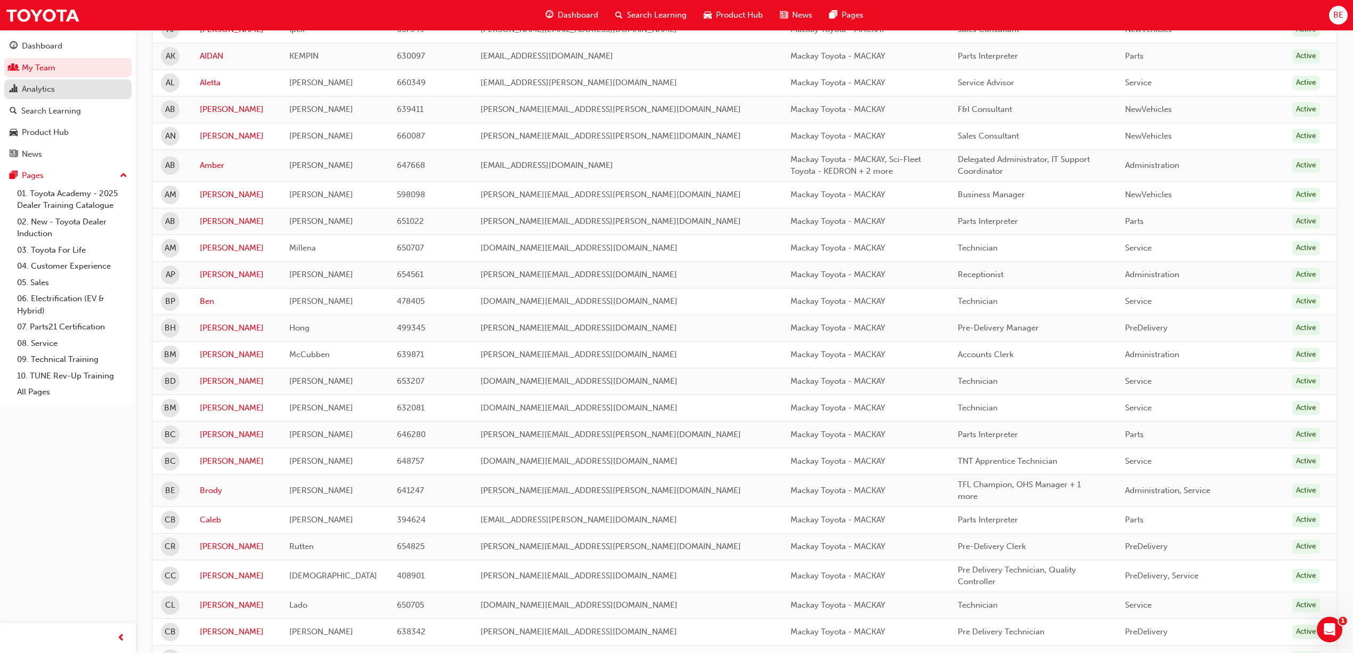
click at [41, 90] on div "Analytics" at bounding box center [38, 89] width 33 height 12
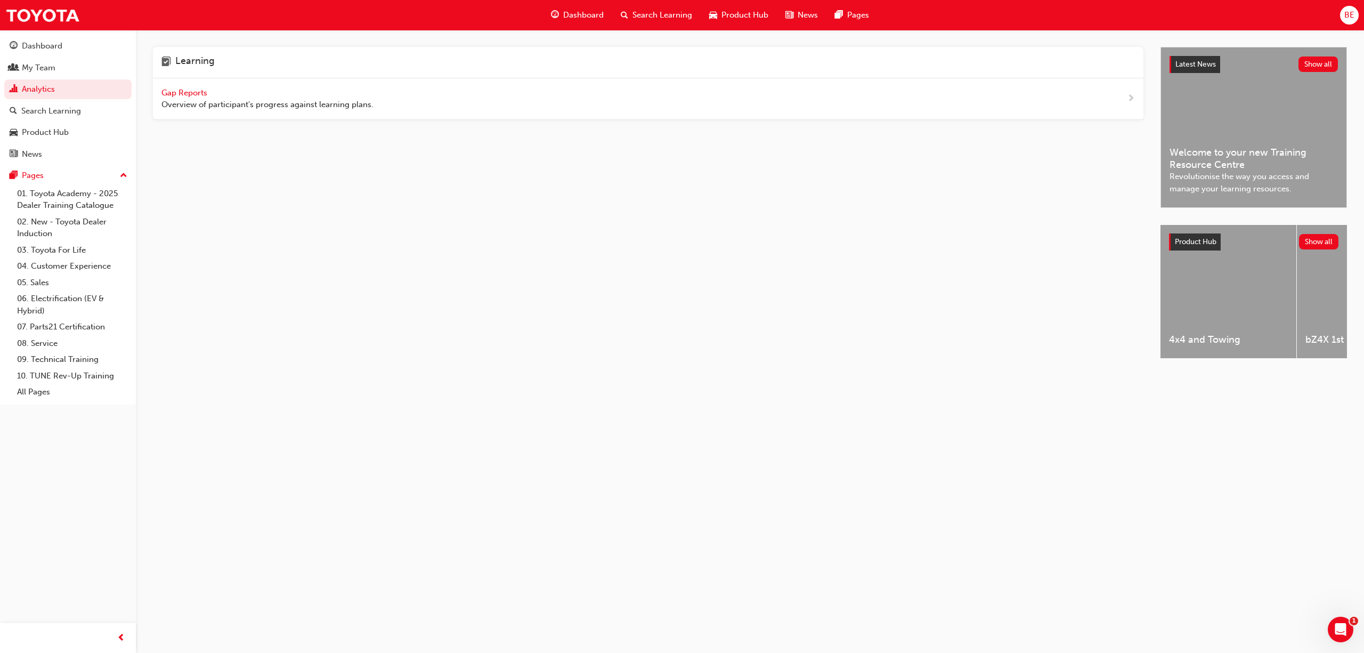
click at [201, 90] on span "Gap Reports" at bounding box center [185, 93] width 48 height 10
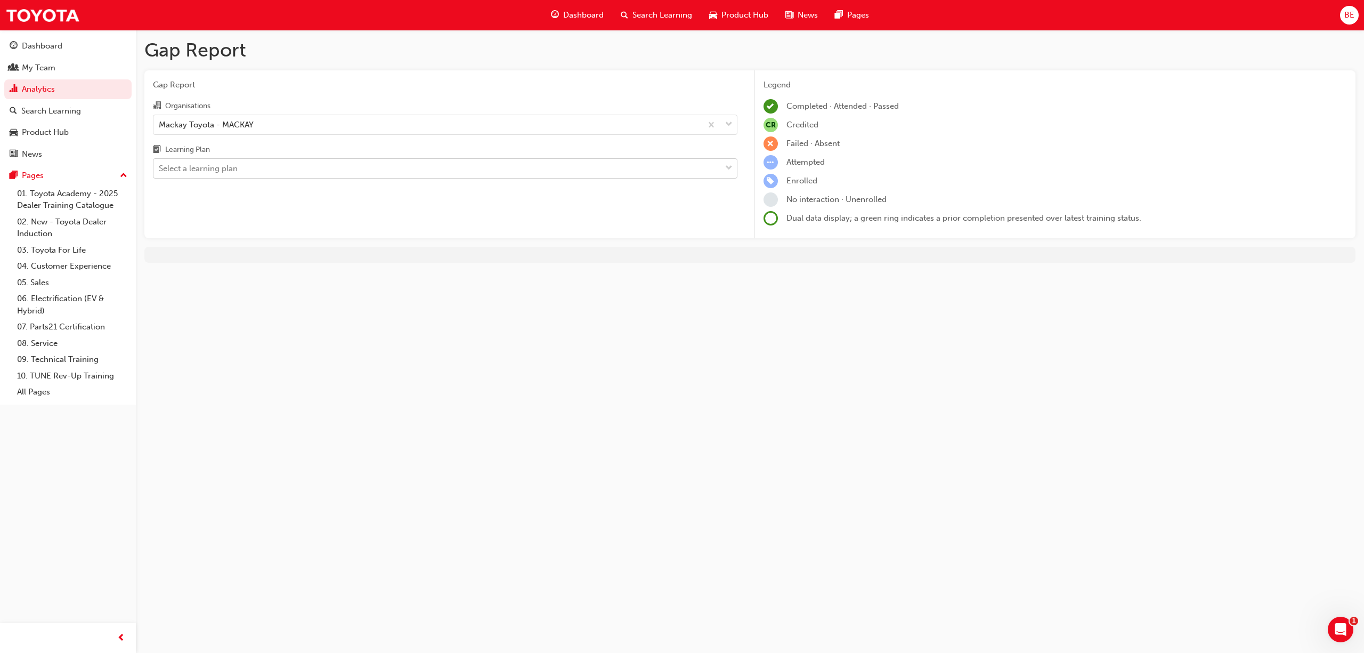
click at [221, 165] on div "Select a learning plan" at bounding box center [198, 169] width 79 height 12
click at [160, 165] on input "Learning Plan Select a learning plan" at bounding box center [159, 168] width 1 height 9
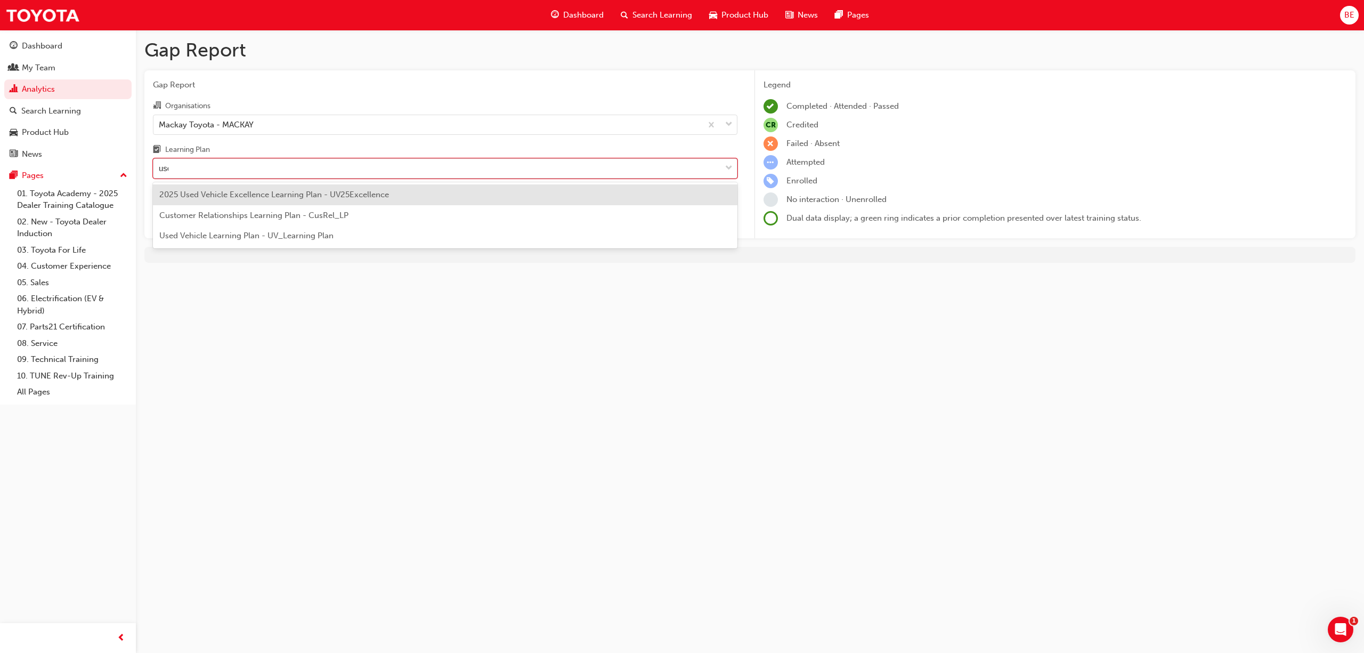
type input "used"
click at [273, 222] on div "Used Vehicle Learning Plan - UV_Learning Plan" at bounding box center [445, 215] width 585 height 21
